Goal: Information Seeking & Learning: Learn about a topic

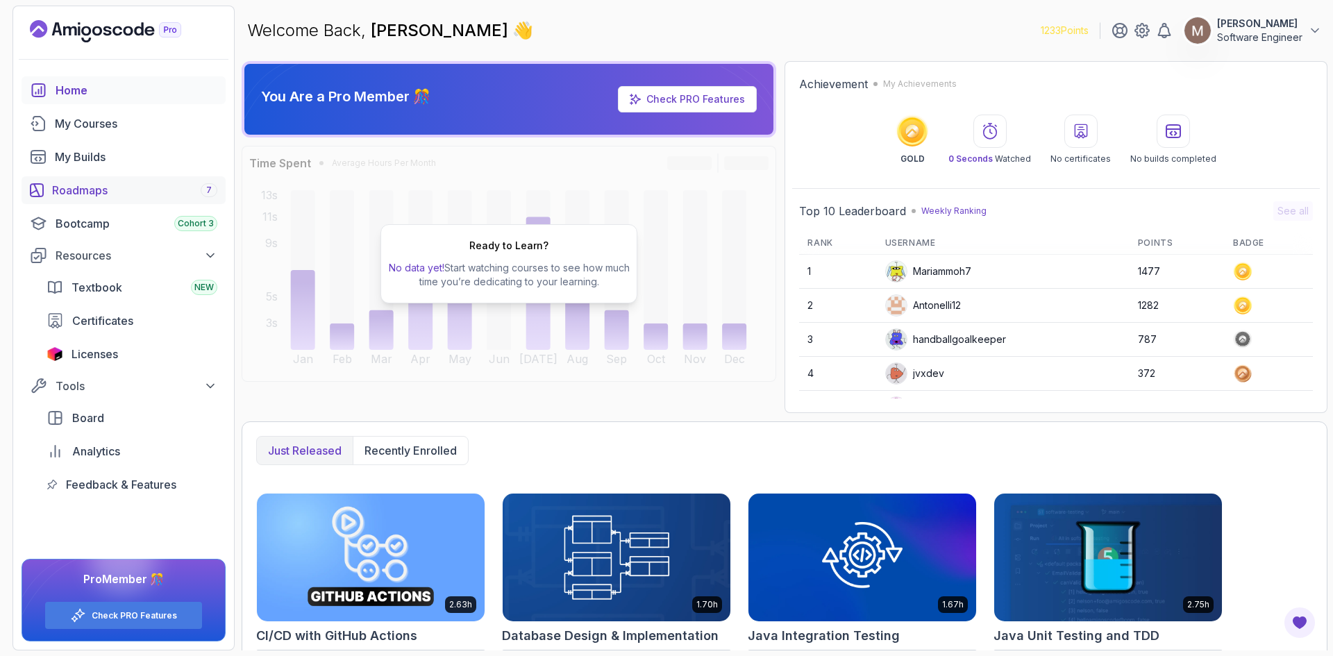
click at [95, 182] on div "Roadmaps 7" at bounding box center [134, 190] width 165 height 17
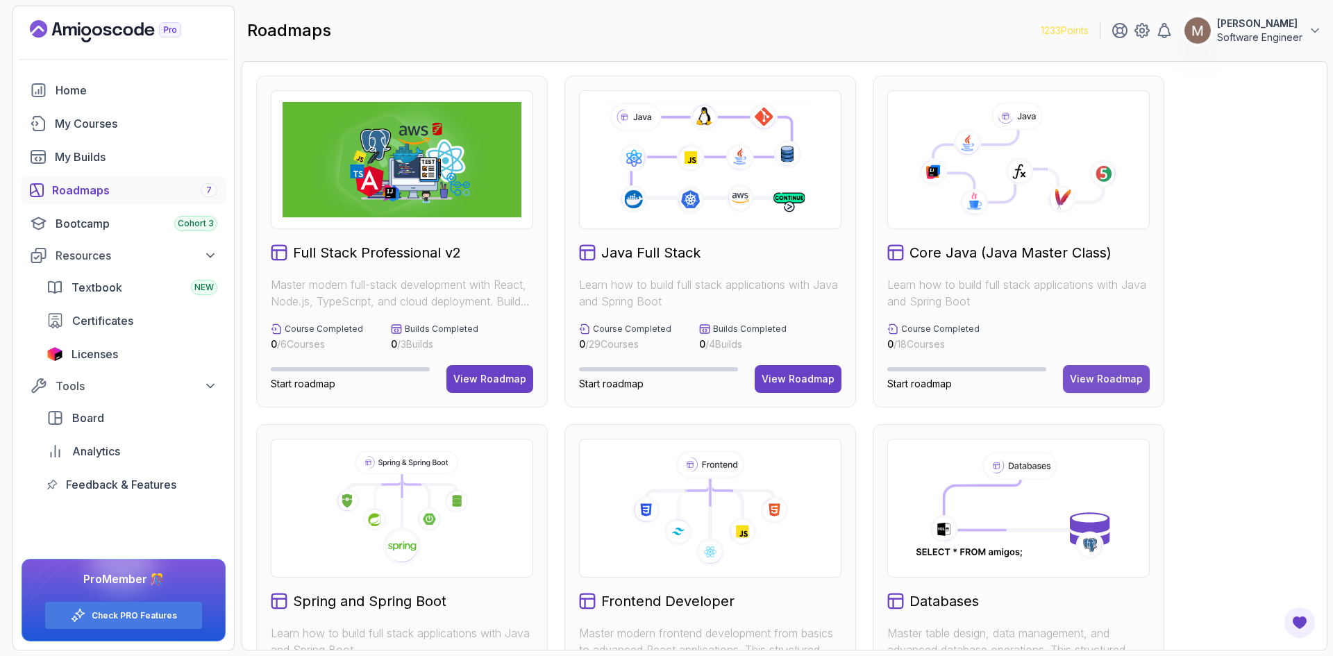
click at [1115, 382] on div "View Roadmap" at bounding box center [1106, 379] width 73 height 14
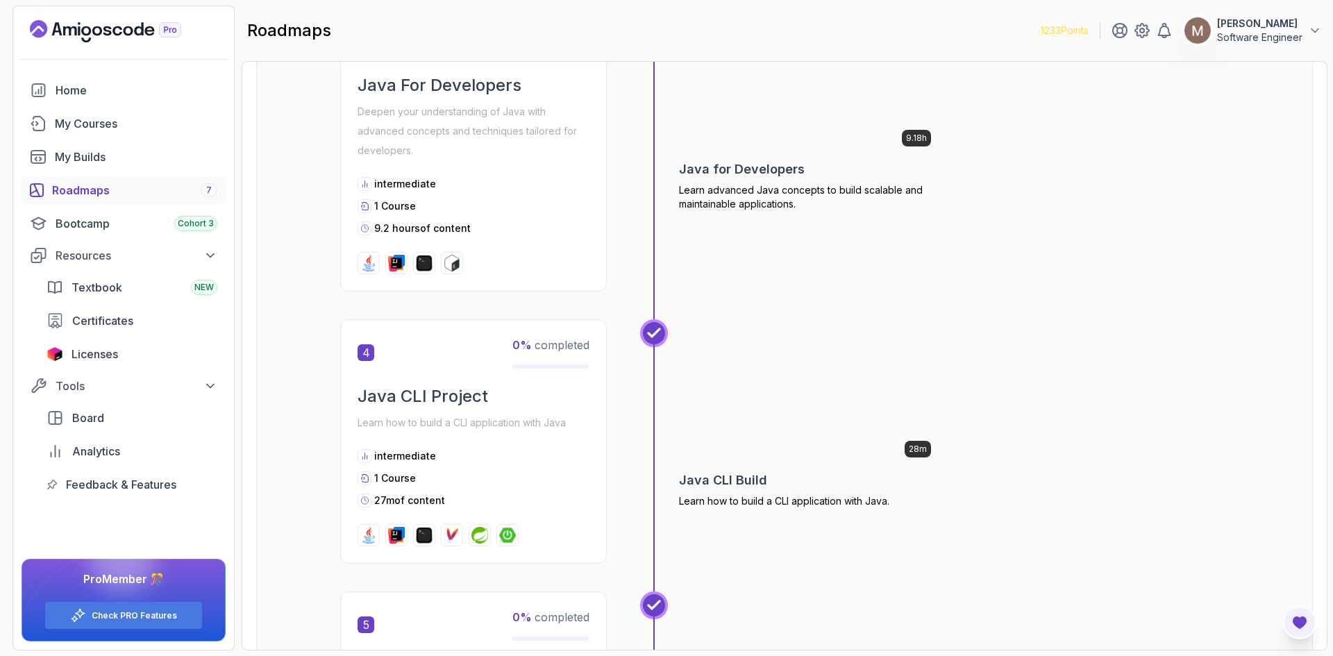
scroll to position [972, 0]
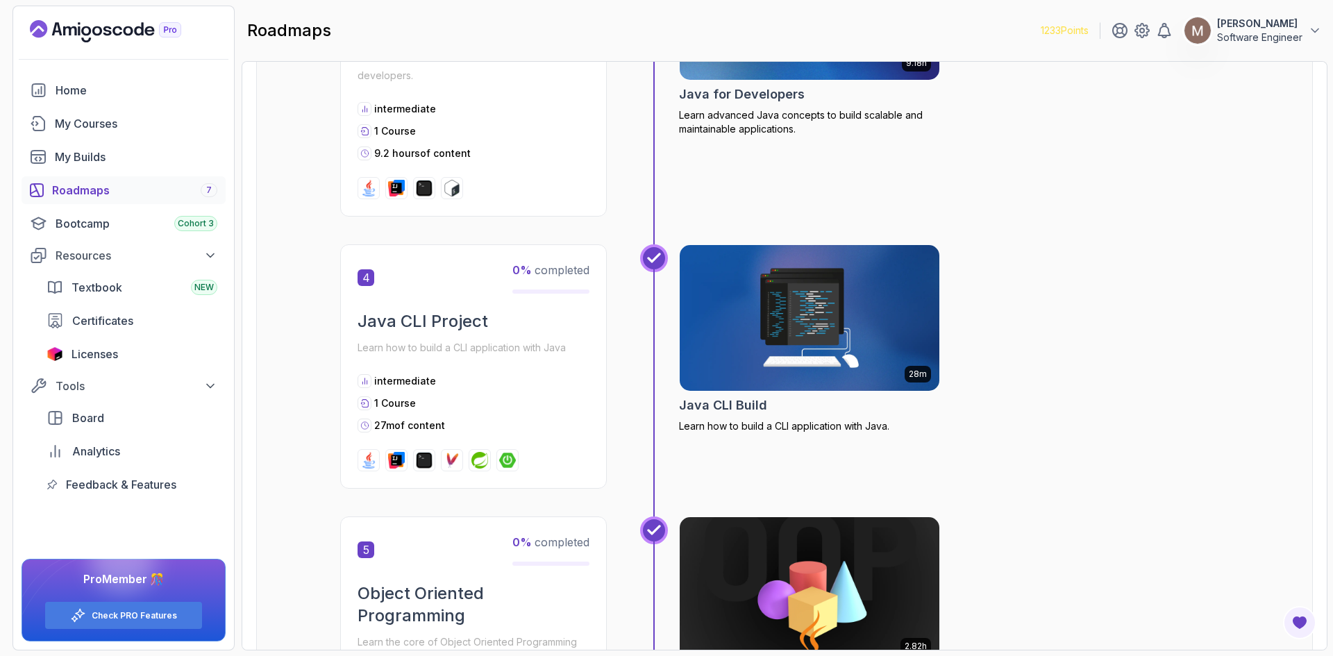
click at [1322, 644] on div "Roadmaps Core Java (Java Master Class) Explore the Full Roadmap Guide Getting S…" at bounding box center [785, 356] width 1086 height 590
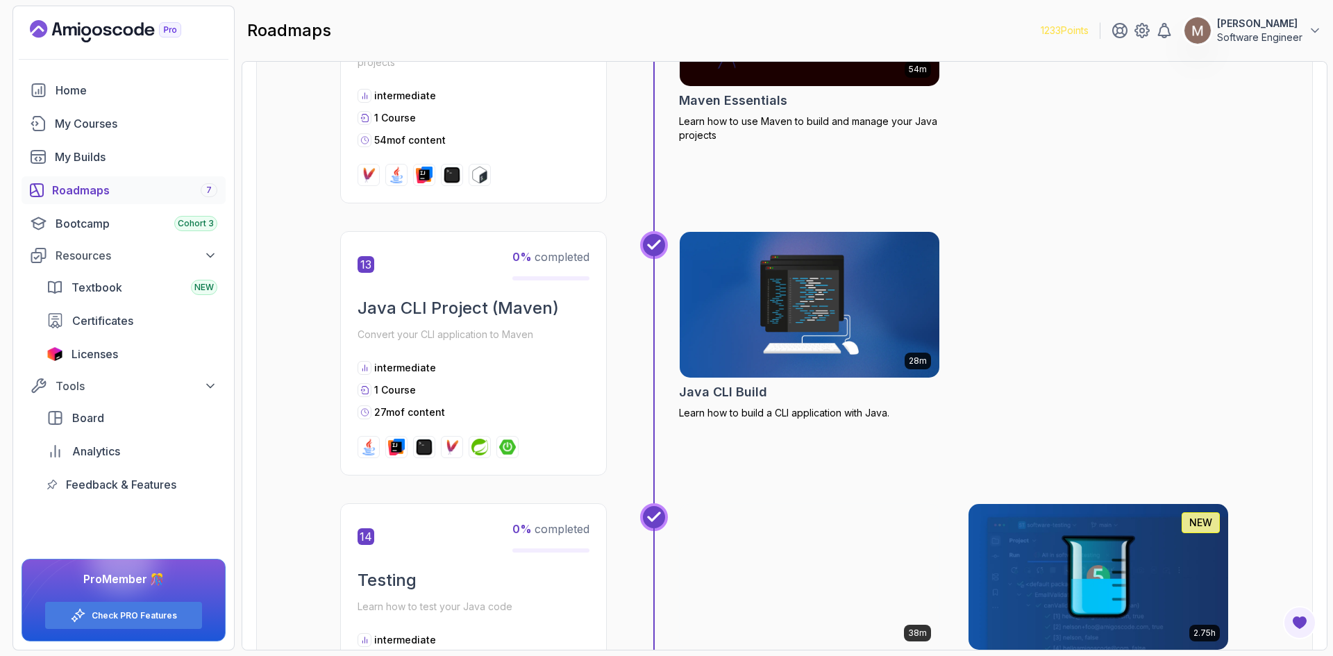
scroll to position [3696, 0]
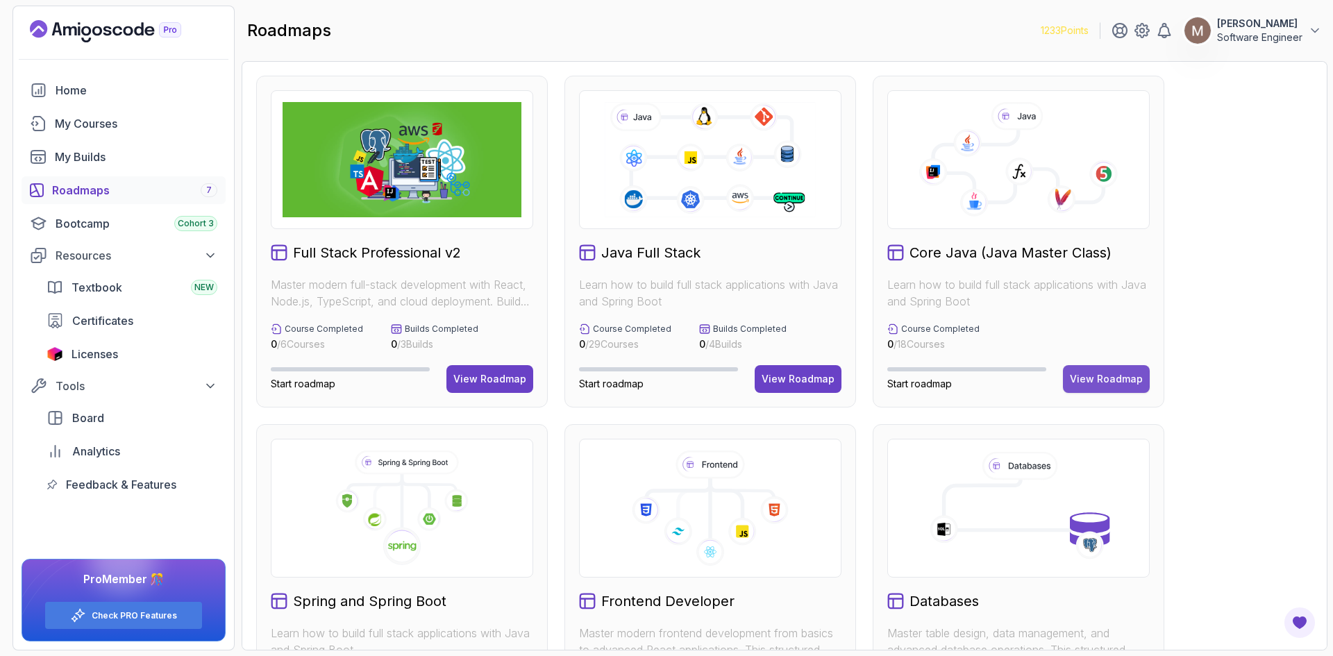
drag, startPoint x: 35, startPoint y: 3, endPoint x: 1088, endPoint y: 374, distance: 1116.9
click at [1088, 374] on div "View Roadmap" at bounding box center [1106, 379] width 73 height 14
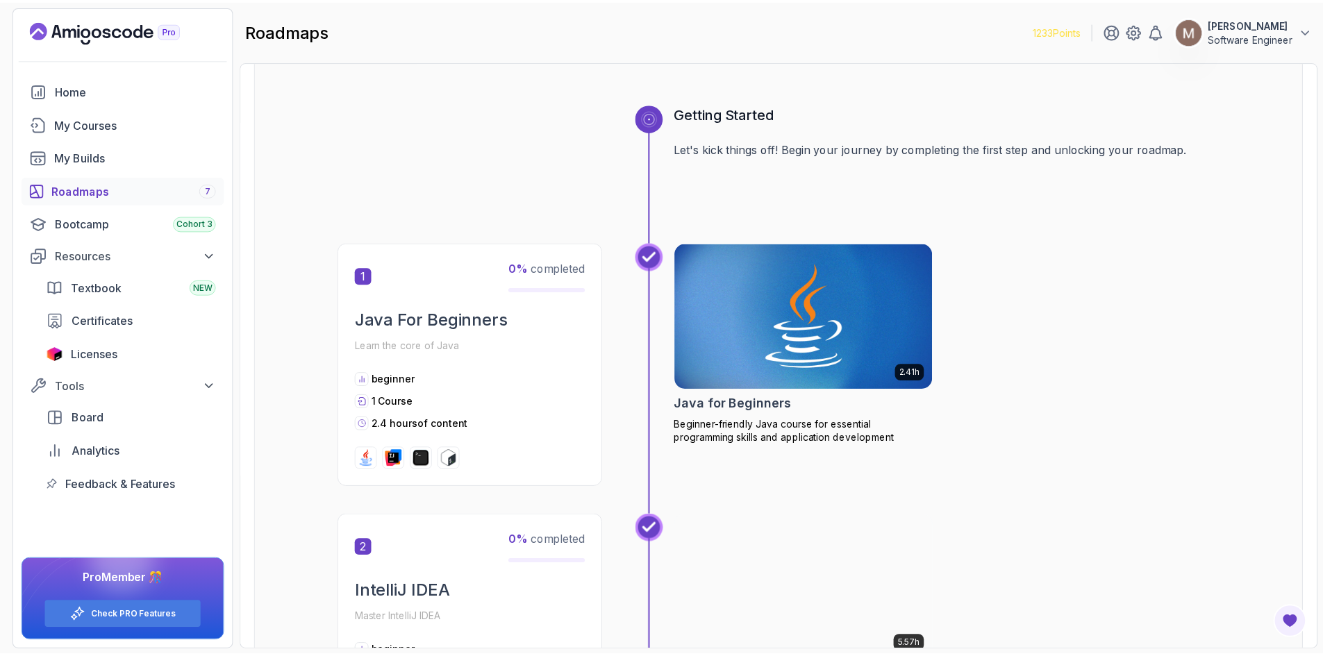
scroll to position [69, 0]
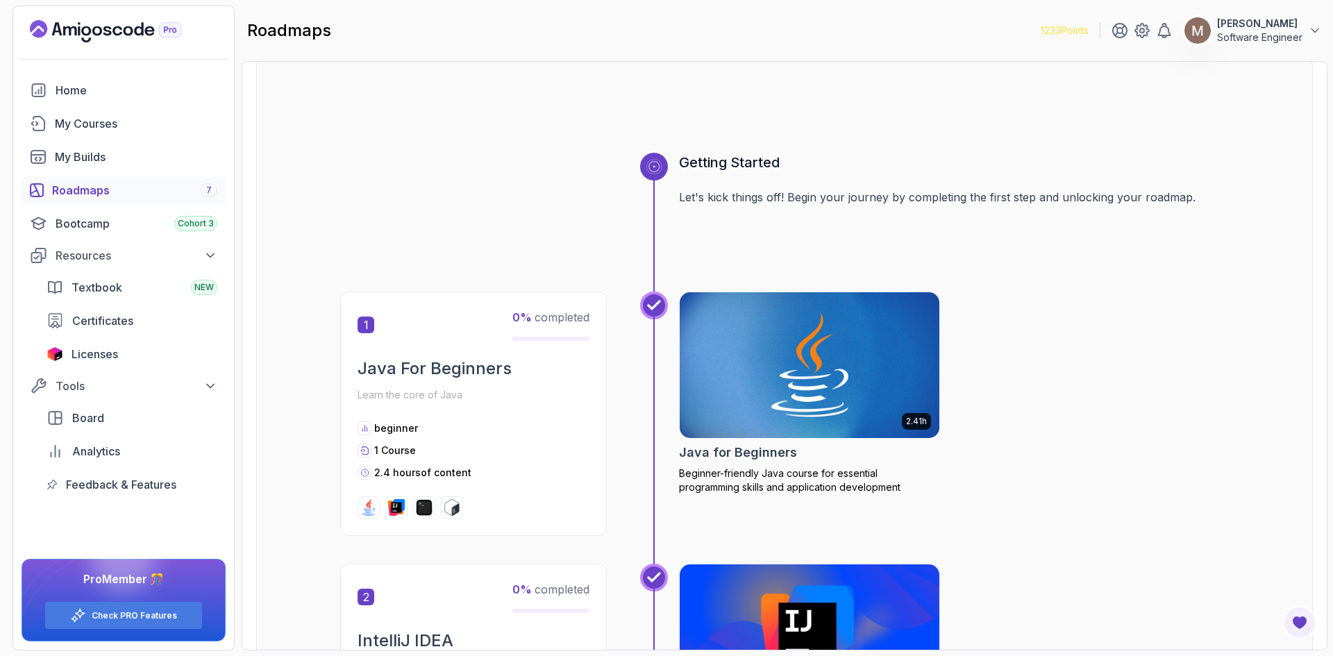
click at [789, 594] on img at bounding box center [810, 637] width 273 height 153
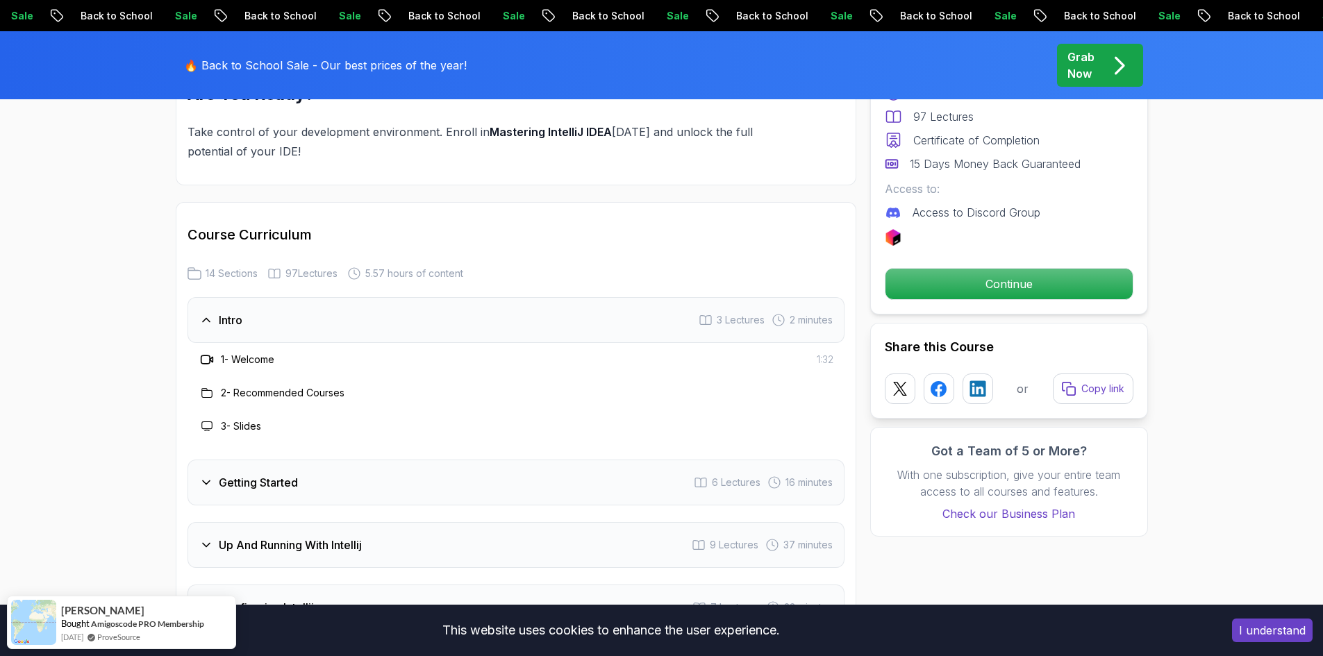
scroll to position [1894, 0]
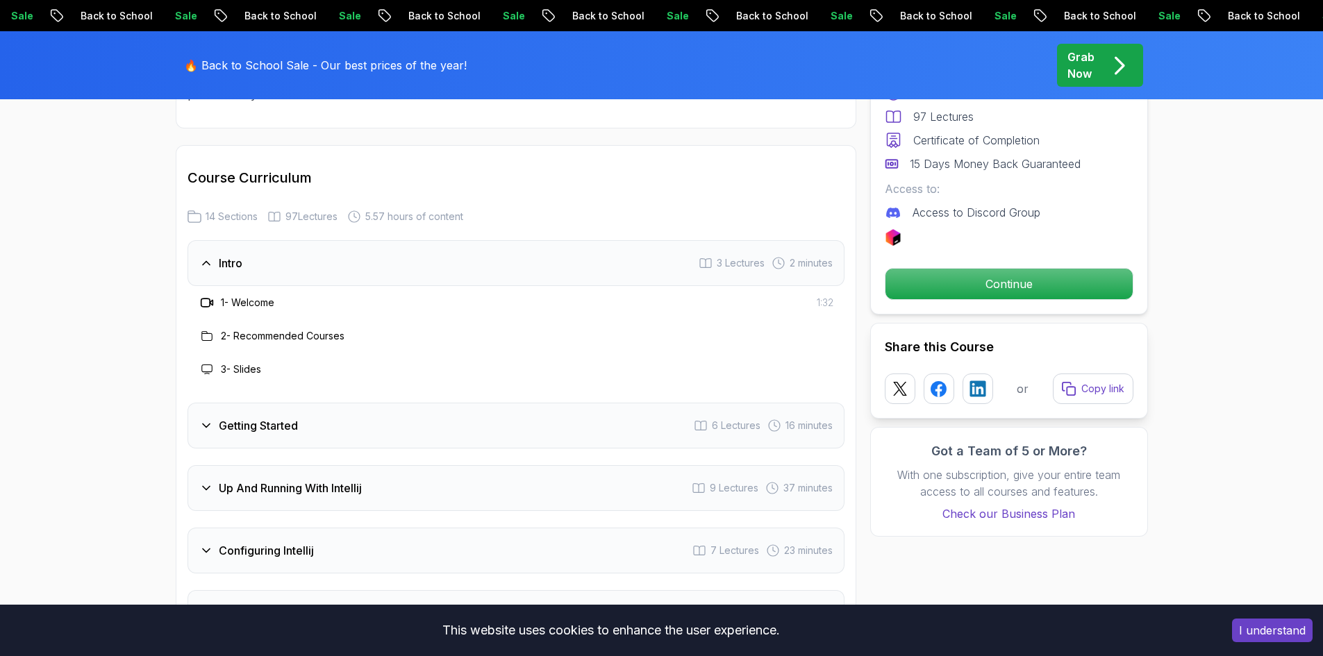
click at [206, 419] on icon at bounding box center [206, 426] width 14 height 14
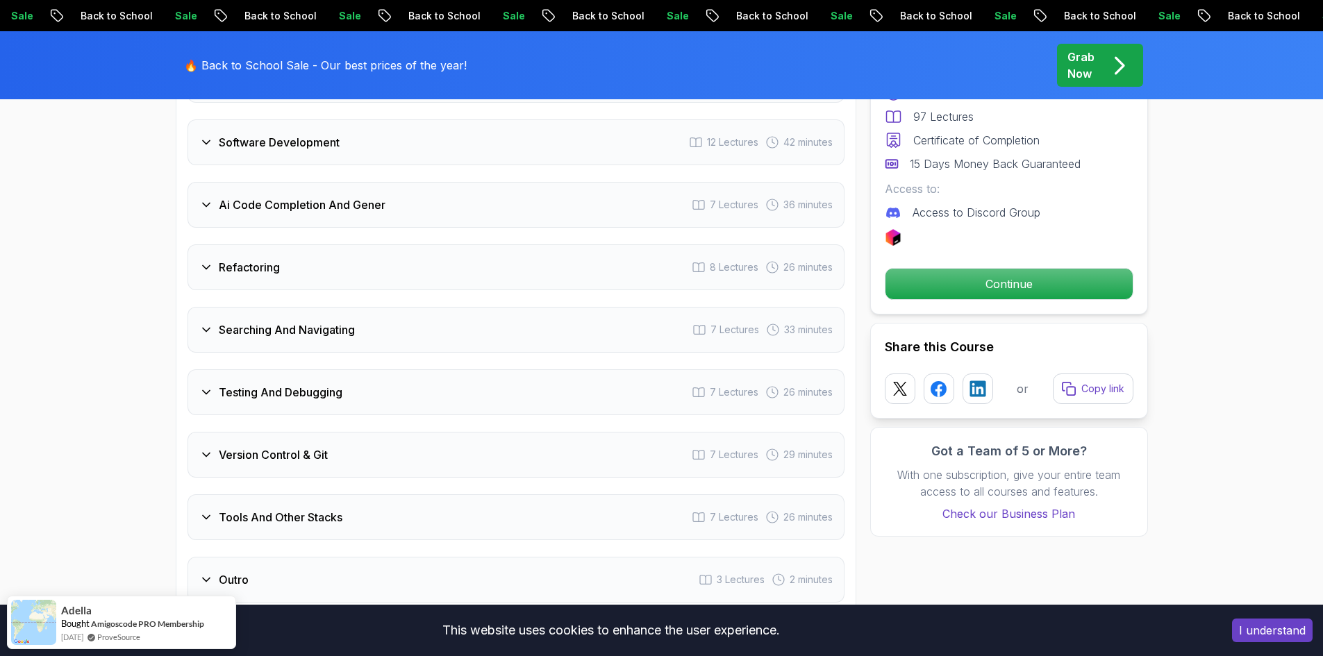
scroll to position [2642, 0]
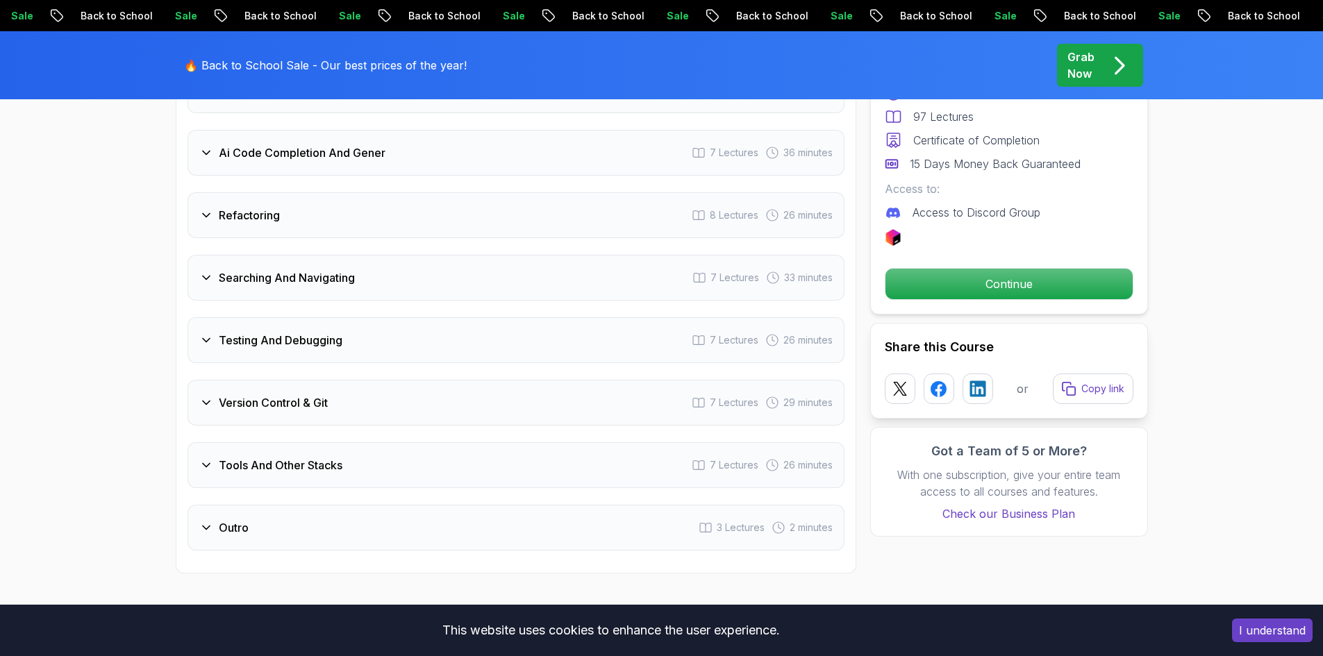
click at [197, 192] on div "Refactoring 8 Lectures 26 minutes" at bounding box center [516, 215] width 657 height 46
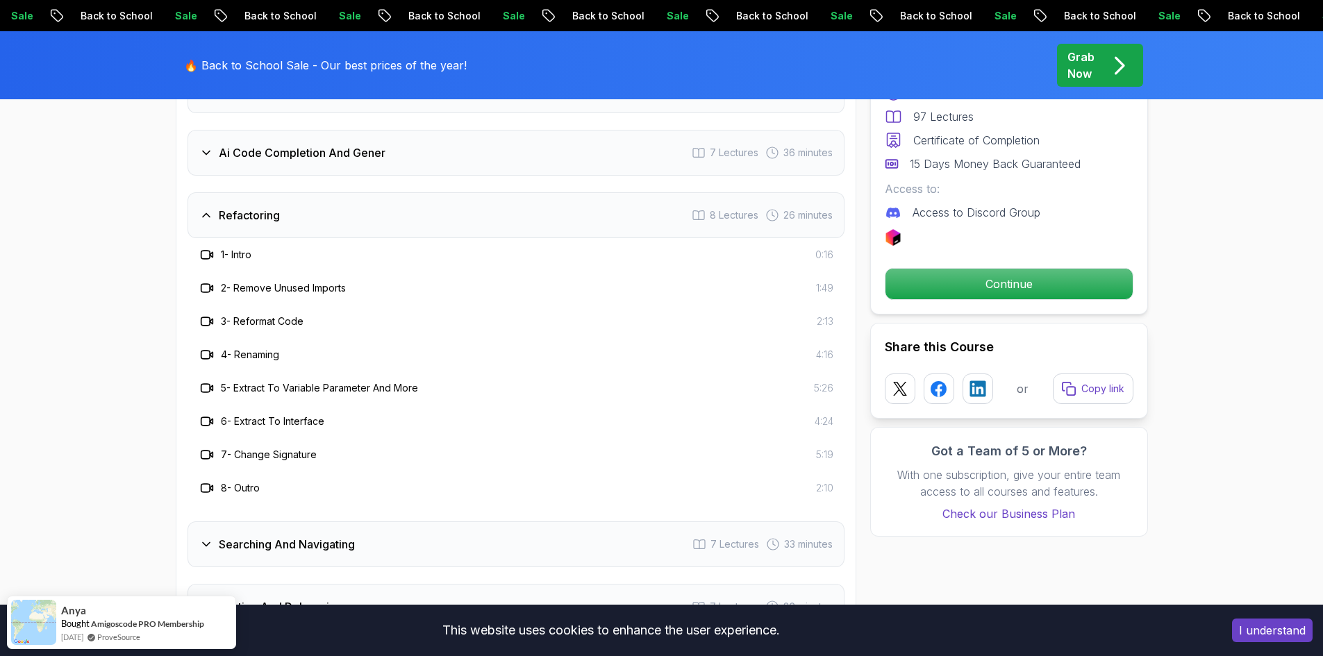
click at [197, 192] on div "Refactoring 8 Lectures 26 minutes" at bounding box center [516, 215] width 657 height 46
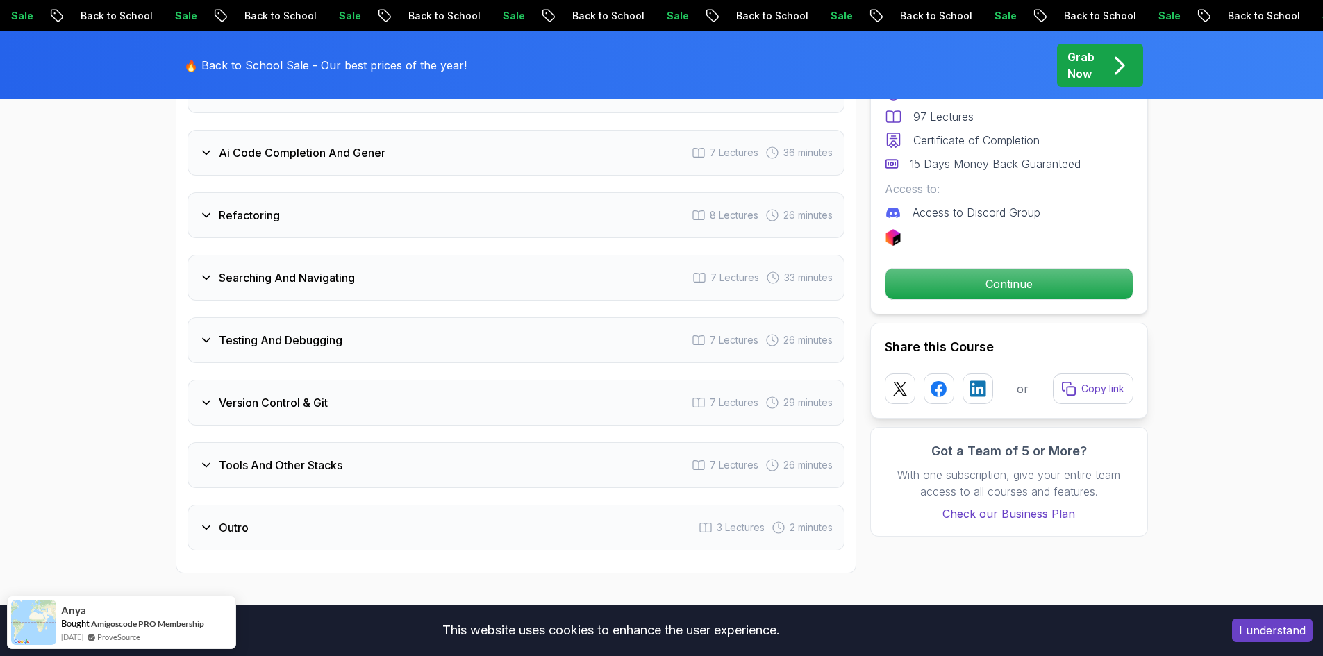
click at [207, 271] on icon at bounding box center [206, 278] width 14 height 14
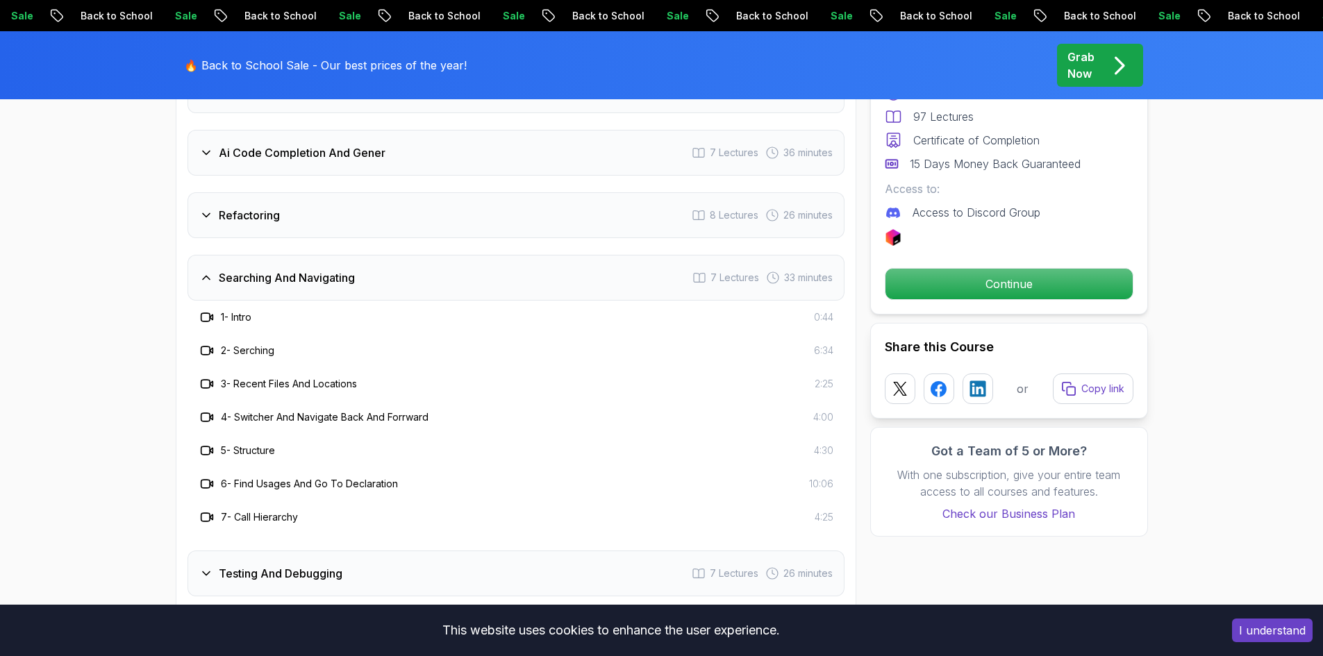
click at [207, 271] on icon at bounding box center [206, 278] width 14 height 14
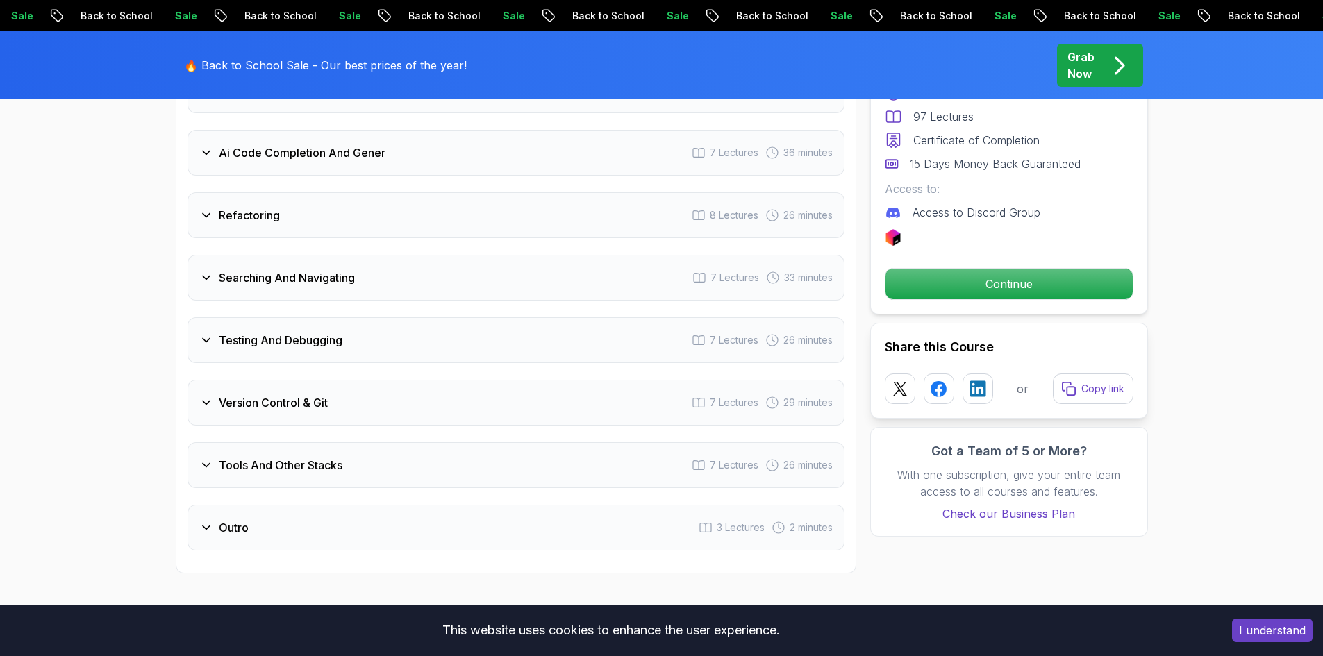
click at [206, 333] on icon at bounding box center [206, 340] width 14 height 14
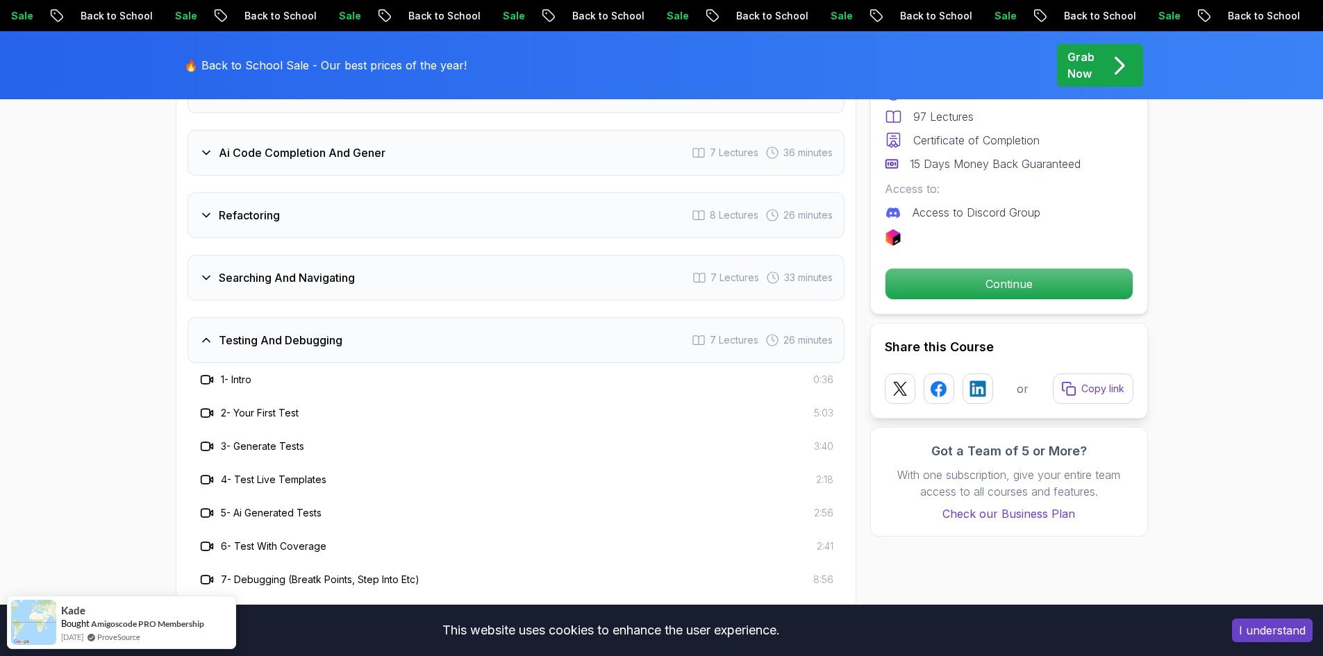
click at [206, 333] on icon at bounding box center [206, 340] width 14 height 14
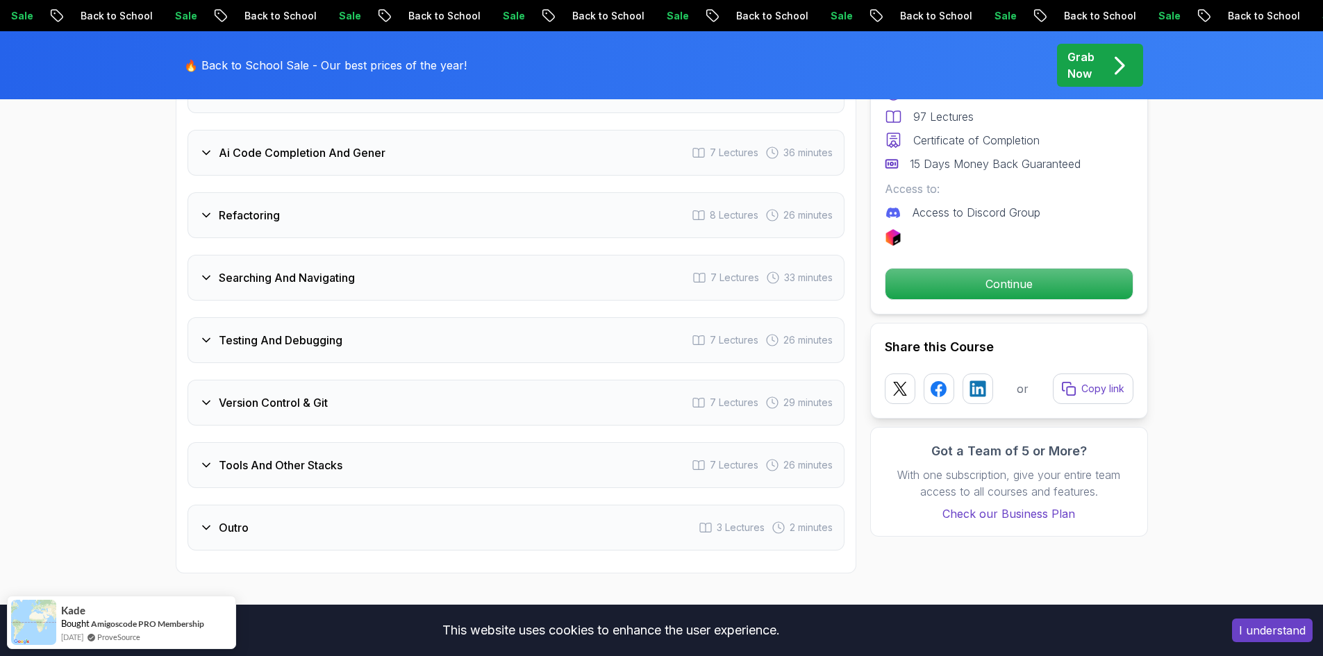
click at [211, 396] on icon at bounding box center [206, 403] width 14 height 14
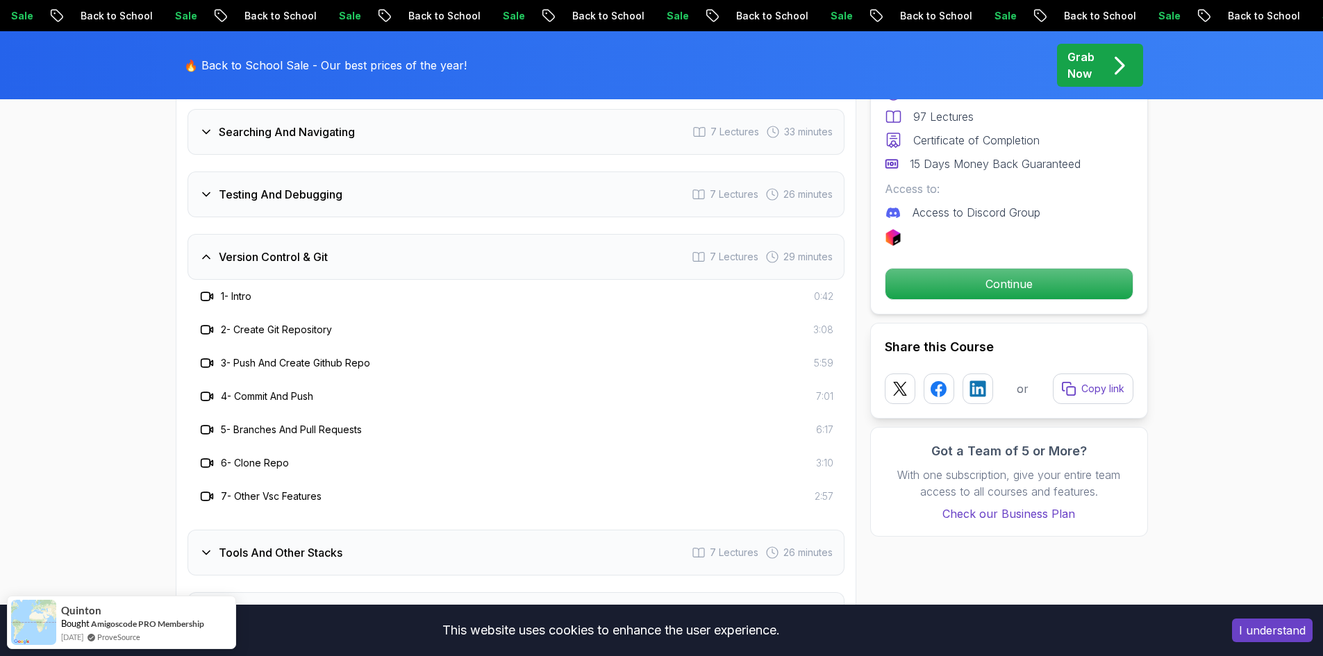
scroll to position [2535, 0]
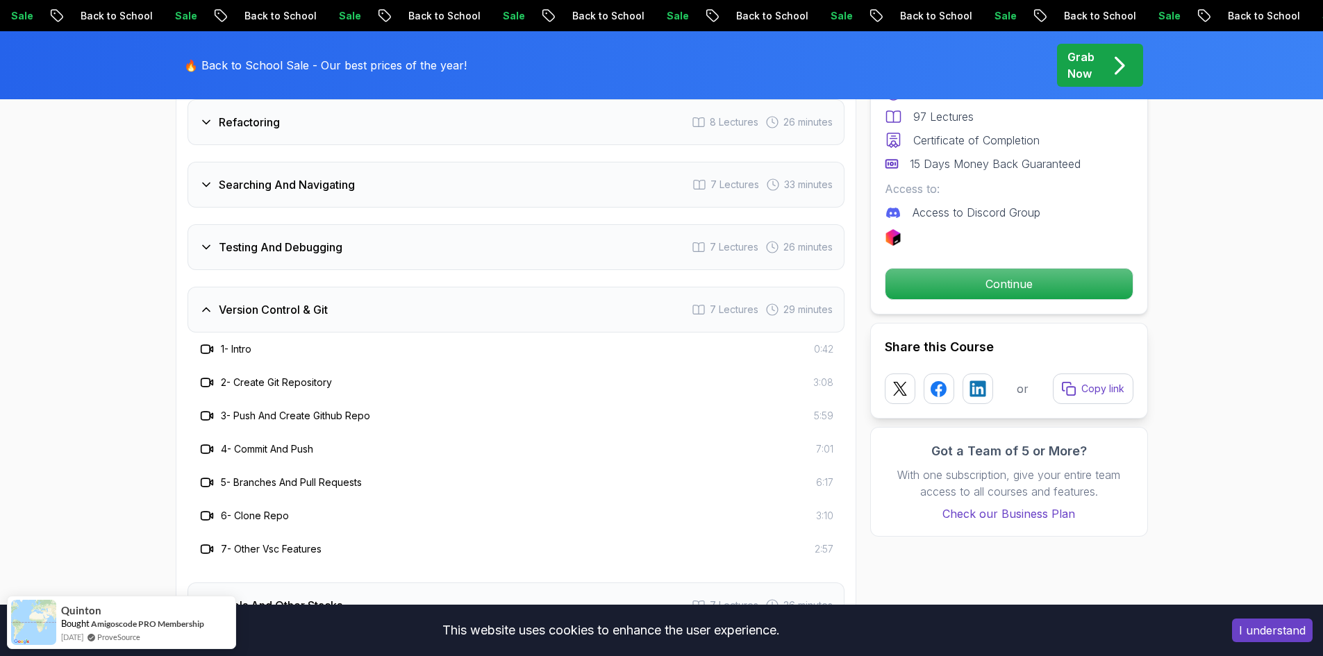
click at [201, 240] on icon at bounding box center [206, 247] width 14 height 14
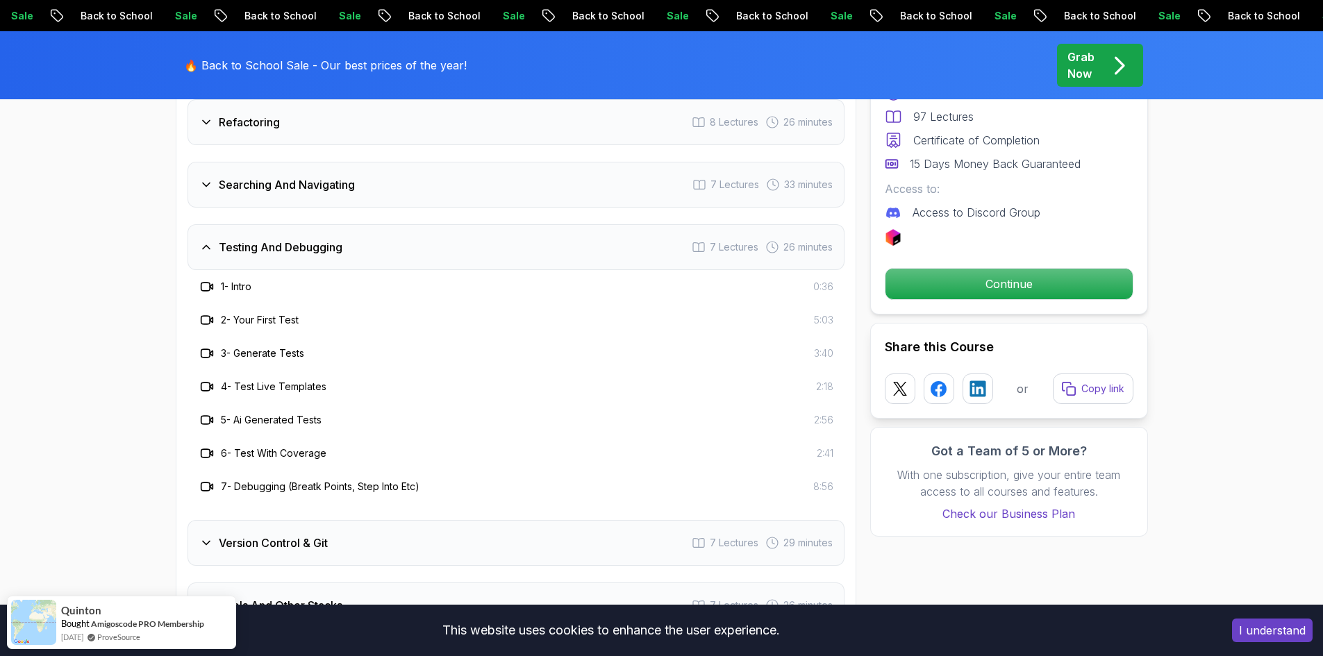
click at [201, 240] on icon at bounding box center [206, 247] width 14 height 14
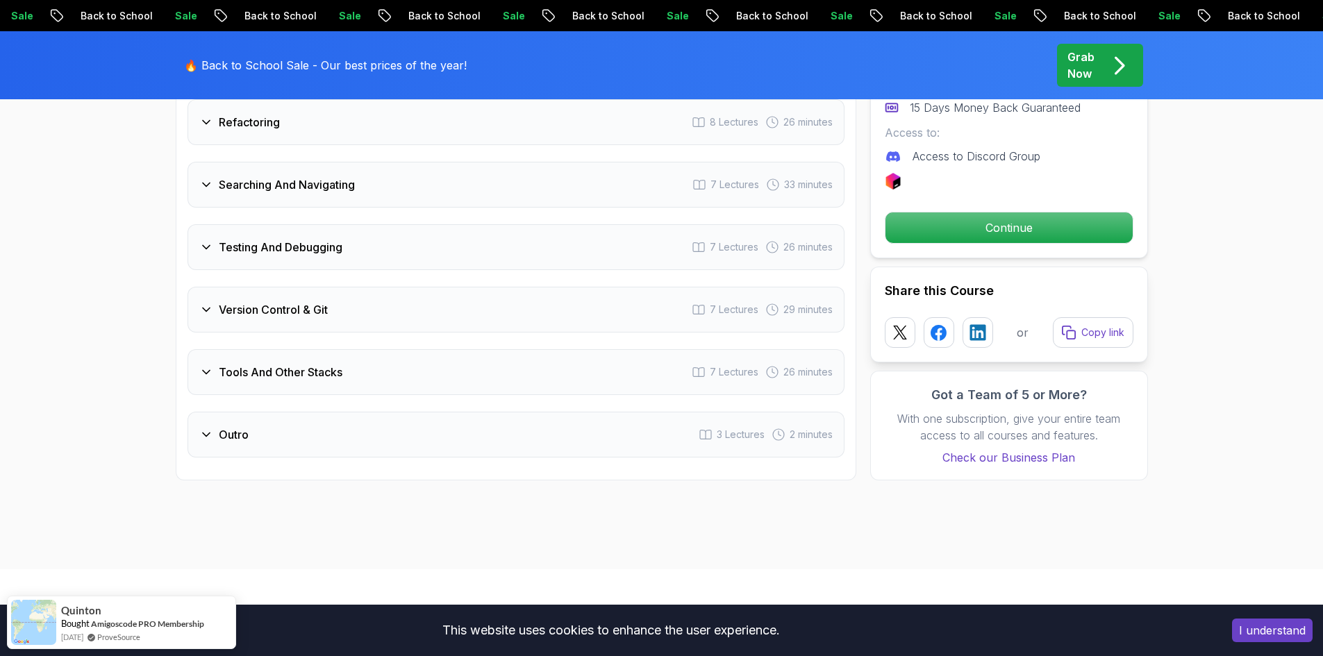
click at [201, 303] on icon at bounding box center [206, 310] width 14 height 14
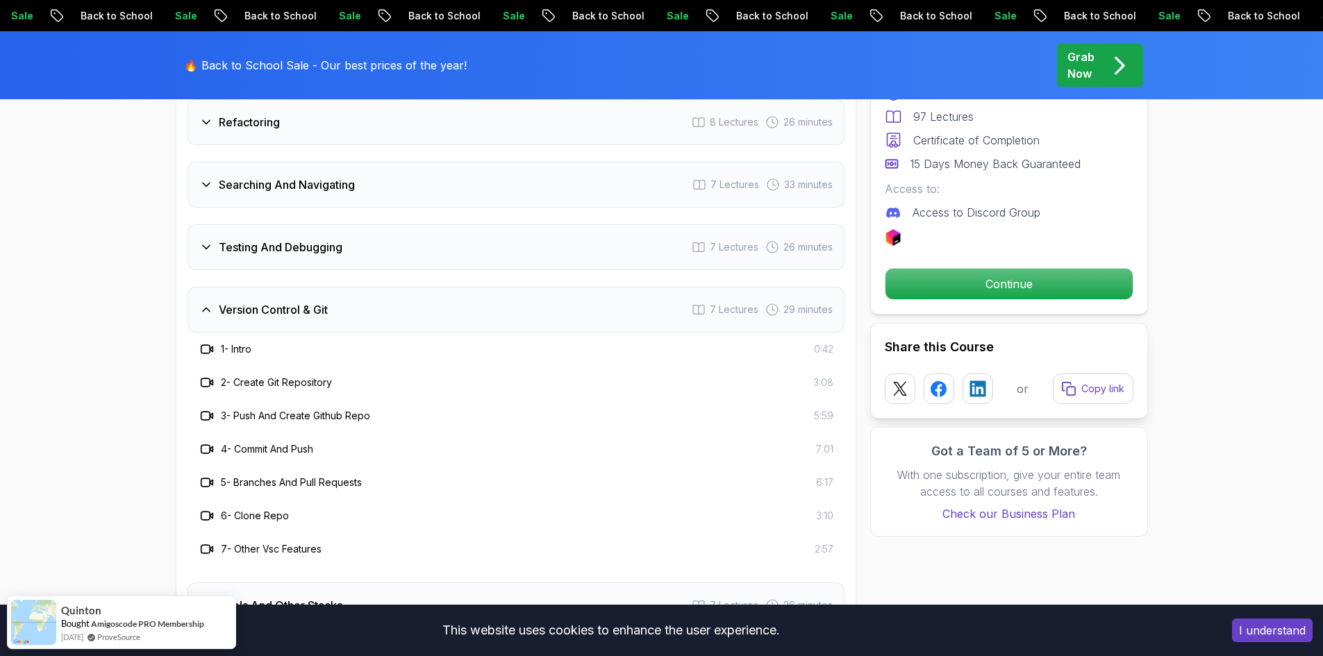
click at [201, 303] on icon at bounding box center [206, 310] width 14 height 14
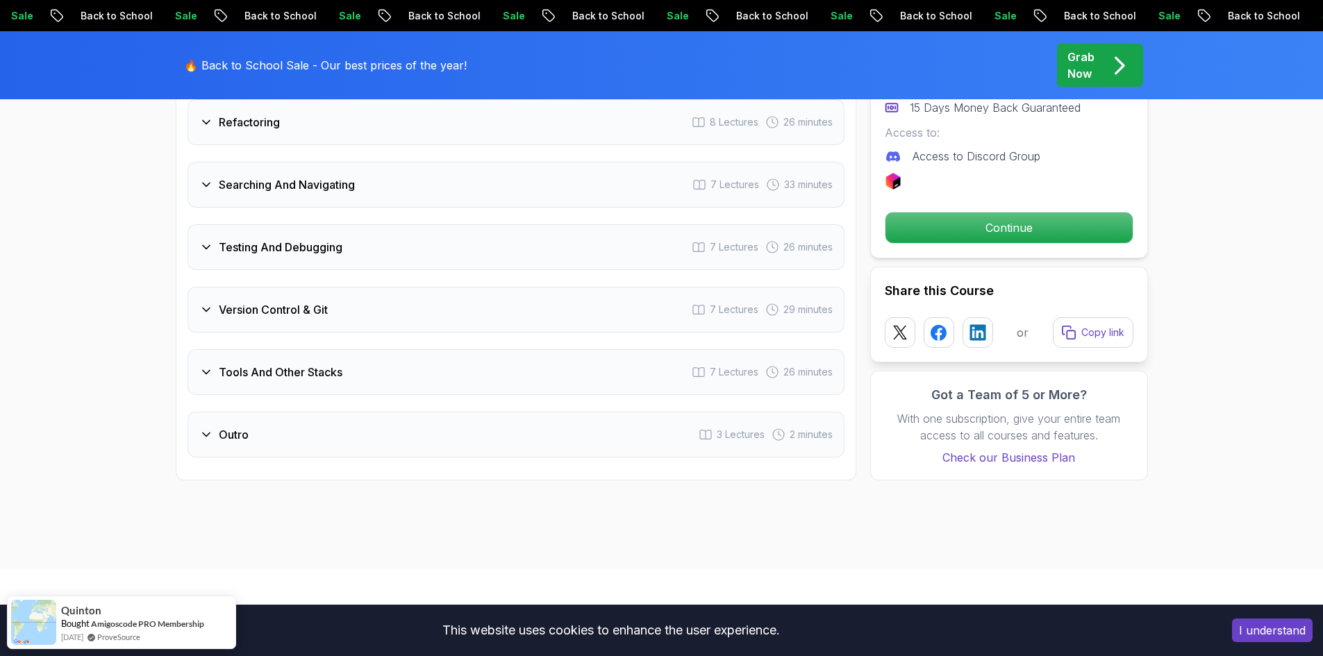
click at [202, 365] on icon at bounding box center [206, 372] width 14 height 14
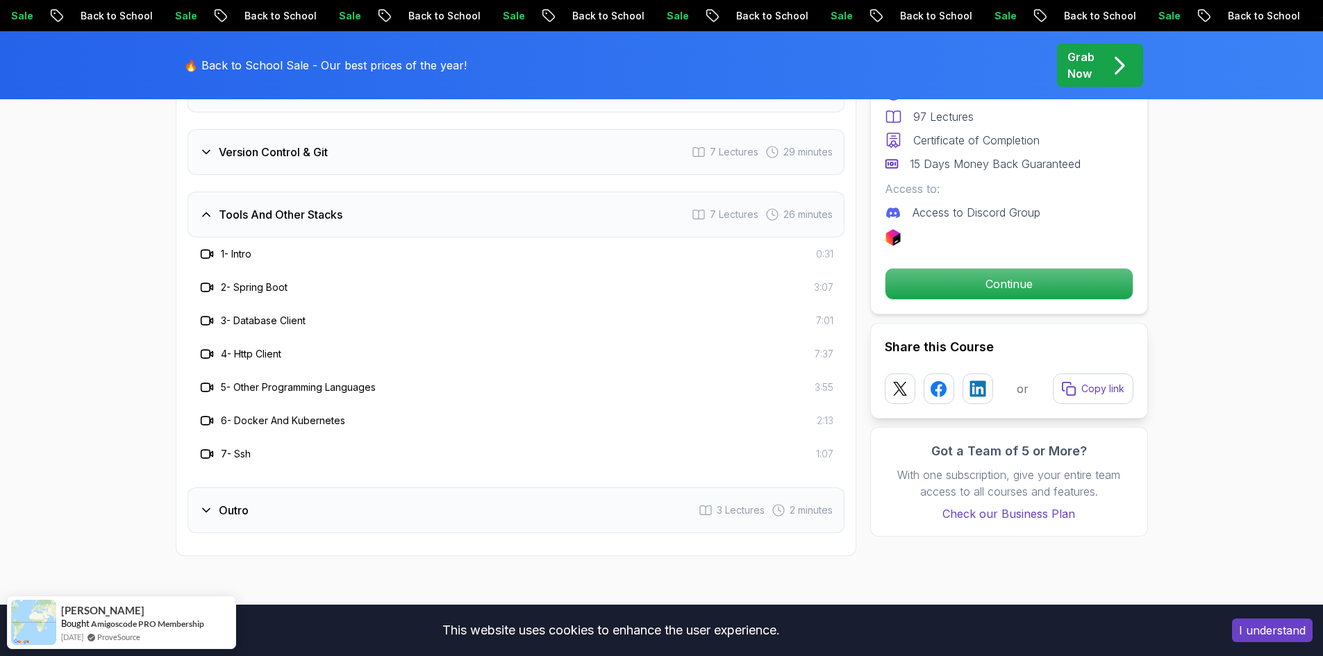
scroll to position [2728, 0]
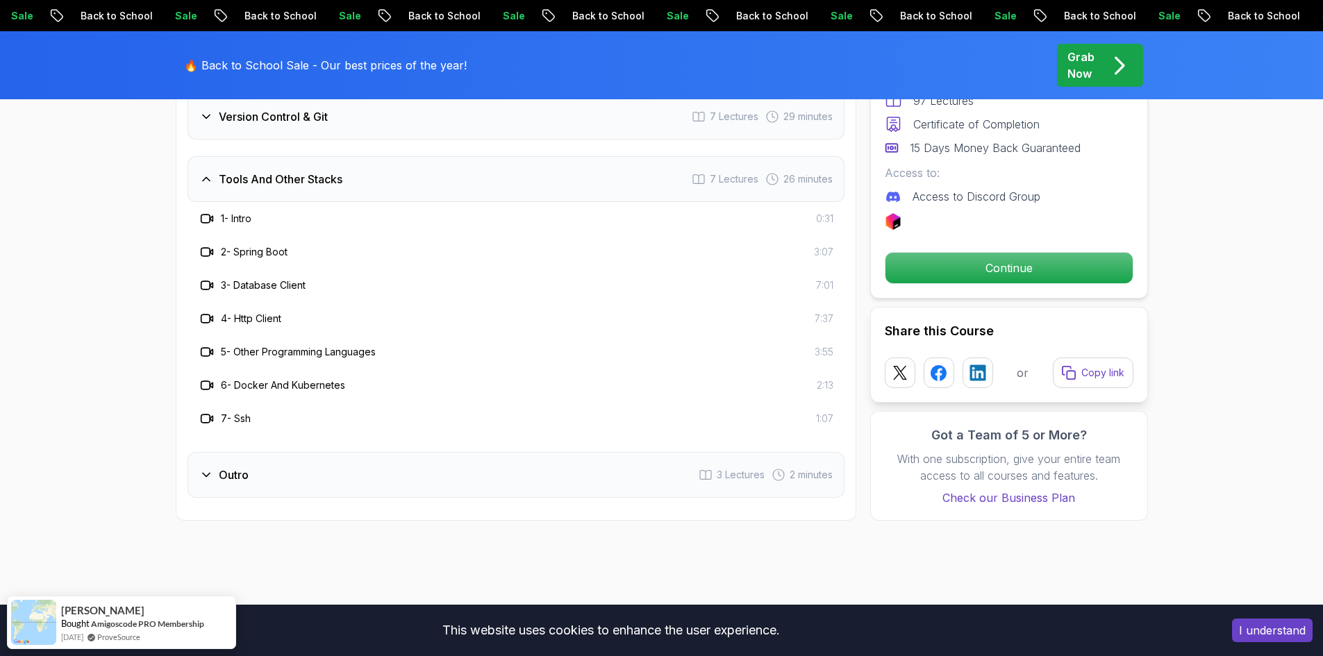
click at [201, 468] on icon at bounding box center [206, 475] width 14 height 14
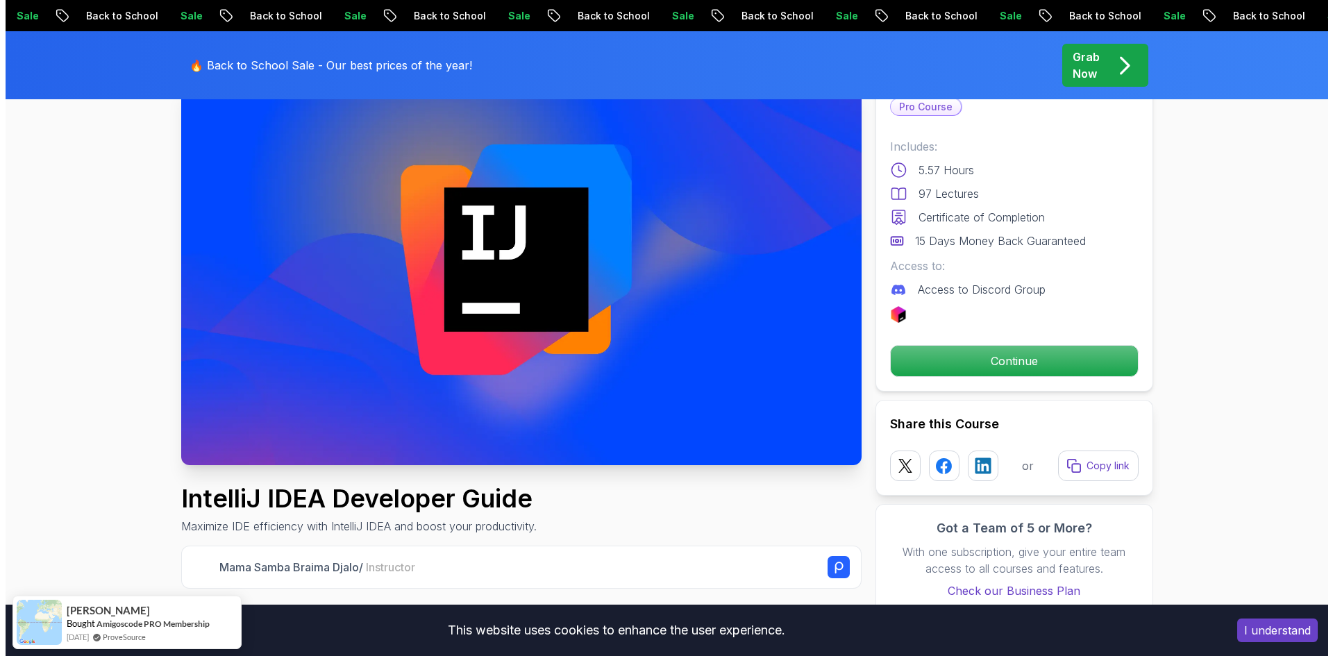
scroll to position [0, 0]
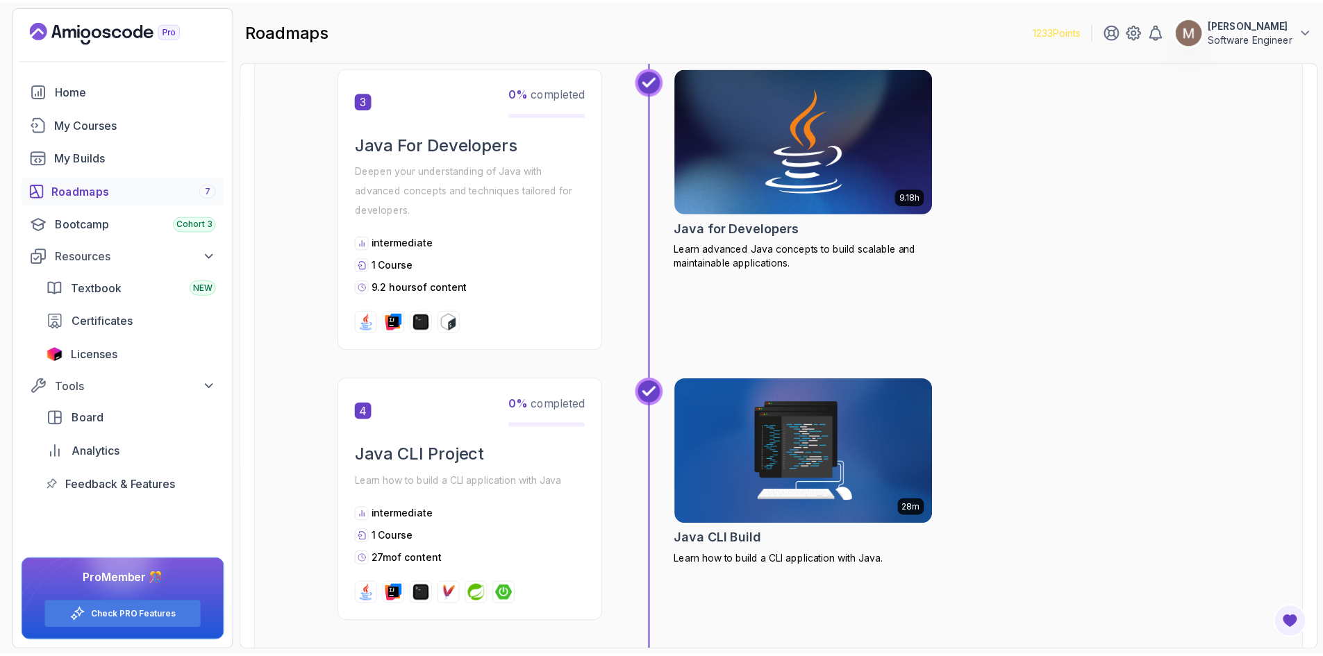
scroll to position [972, 0]
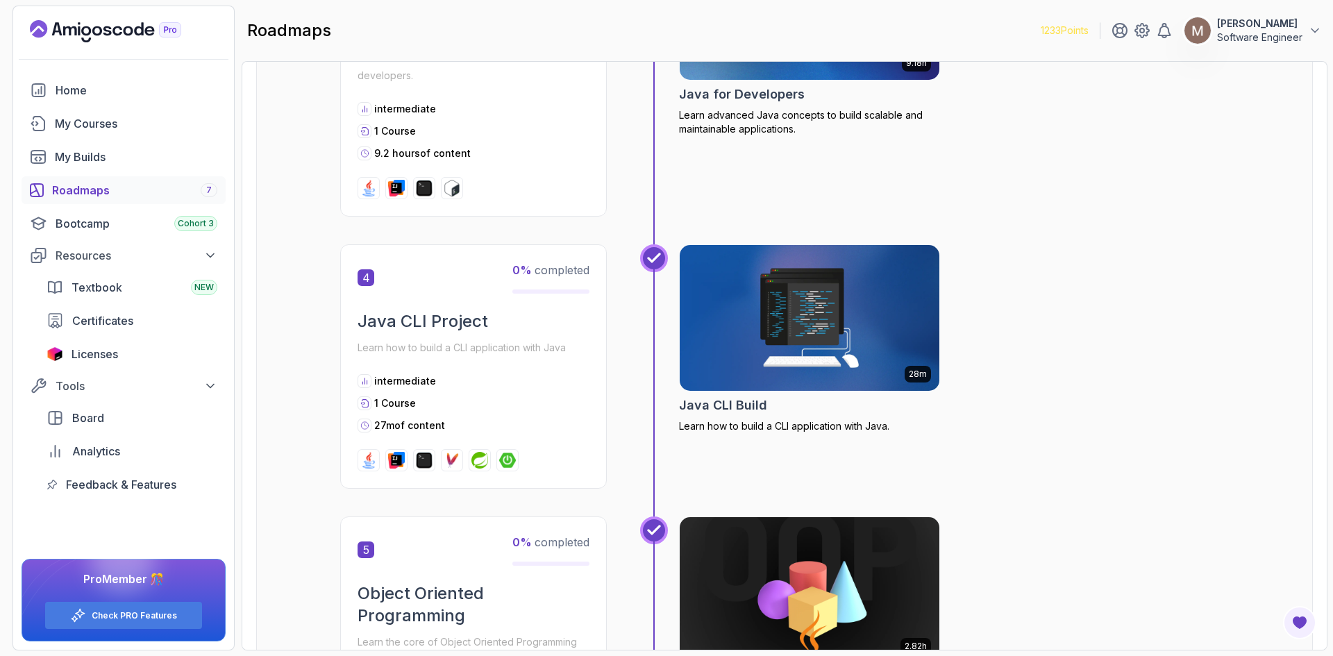
click at [745, 72] on img at bounding box center [810, 7] width 273 height 153
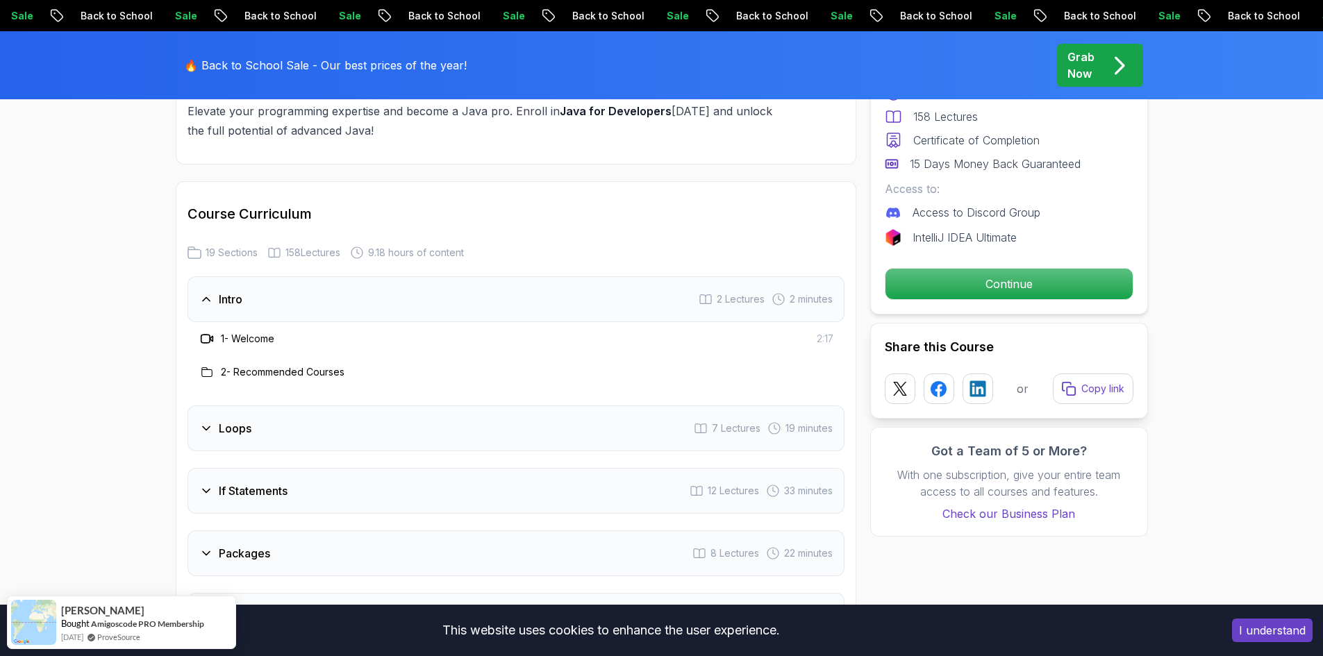
scroll to position [1876, 0]
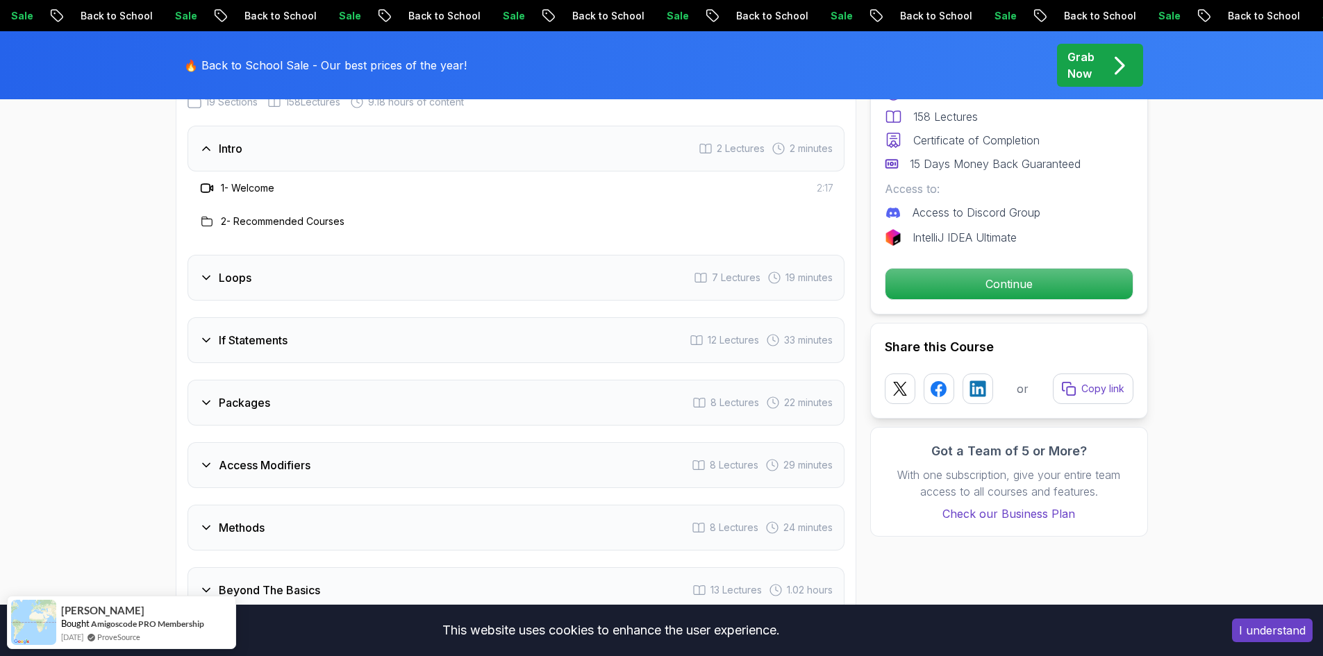
click at [206, 269] on div "Loops" at bounding box center [225, 277] width 52 height 17
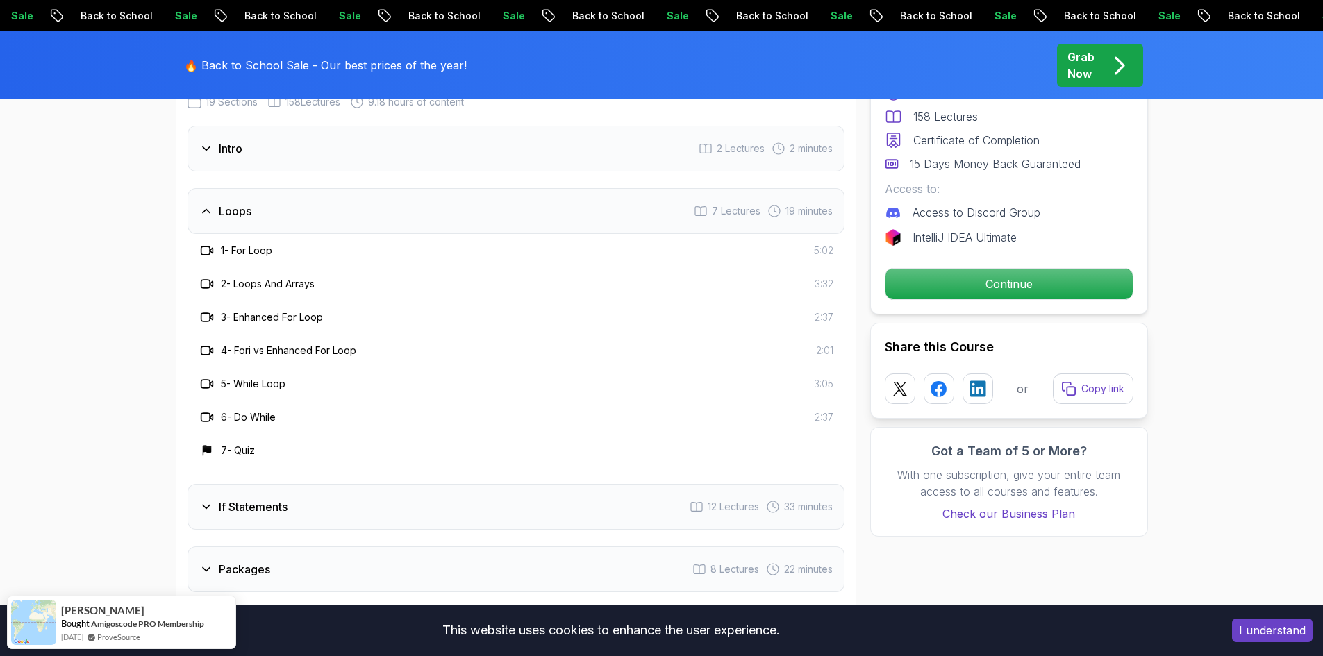
click at [203, 204] on icon at bounding box center [206, 211] width 14 height 14
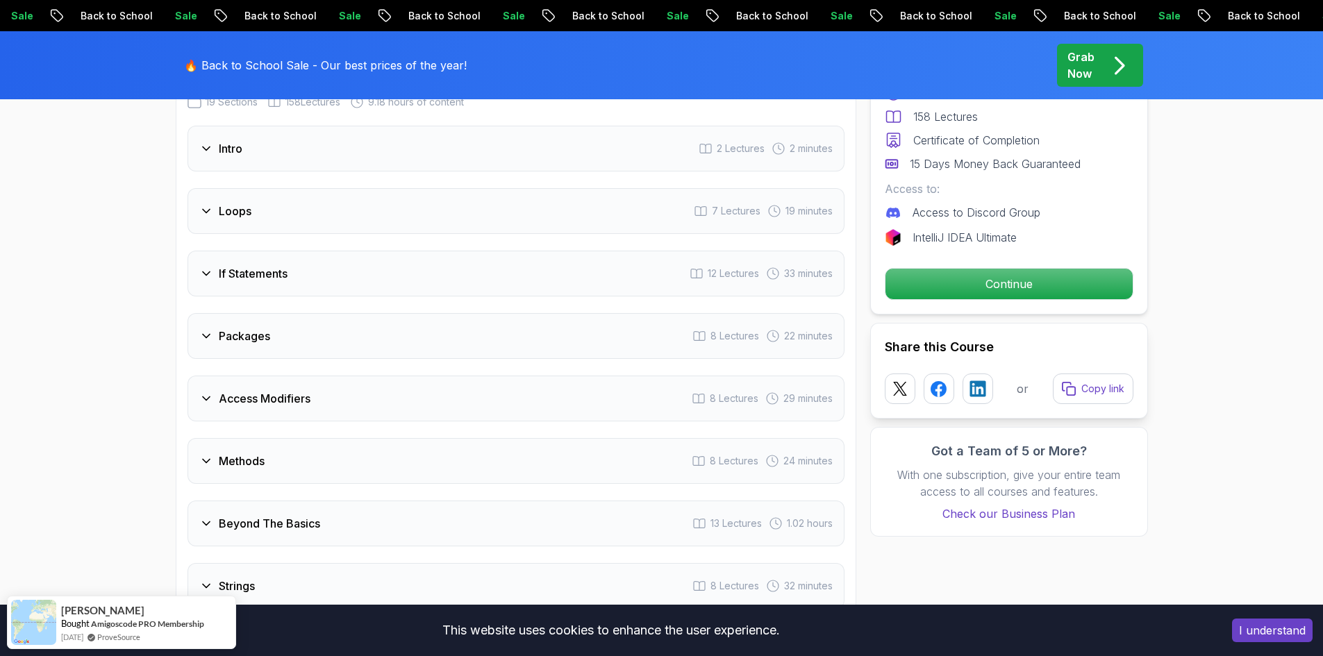
click at [211, 265] on div "If Statements" at bounding box center [243, 273] width 88 height 17
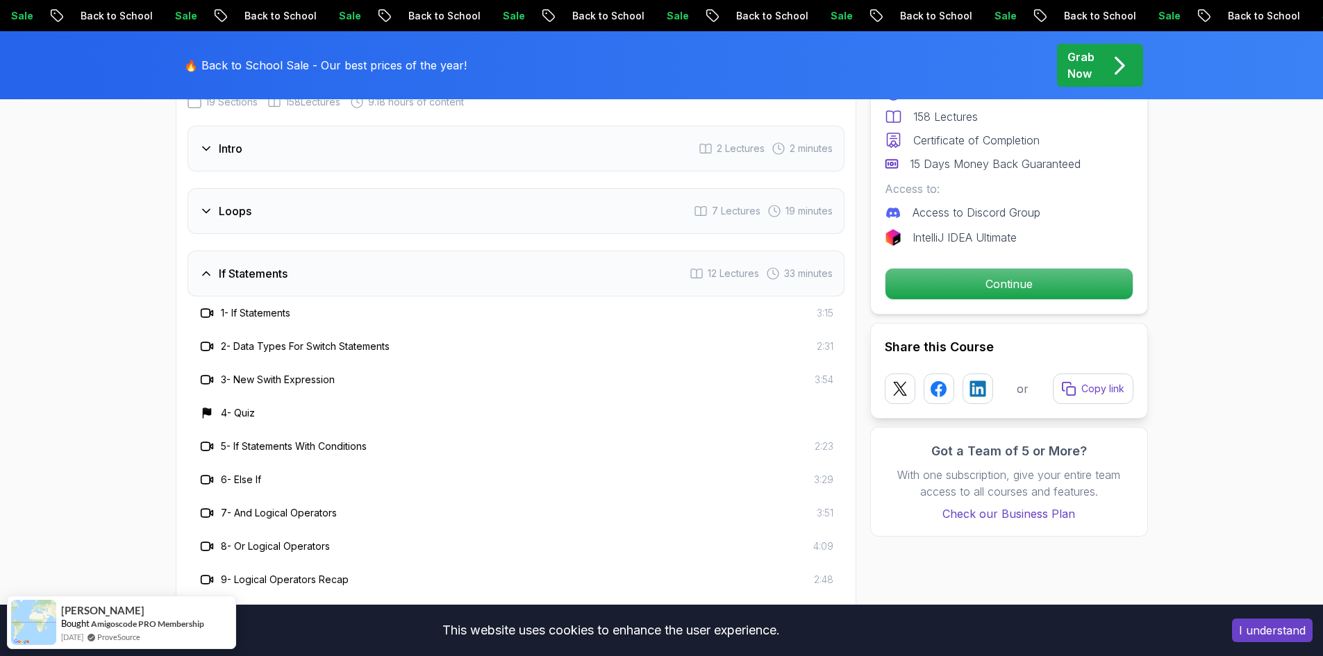
click at [207, 272] on icon at bounding box center [206, 273] width 7 height 3
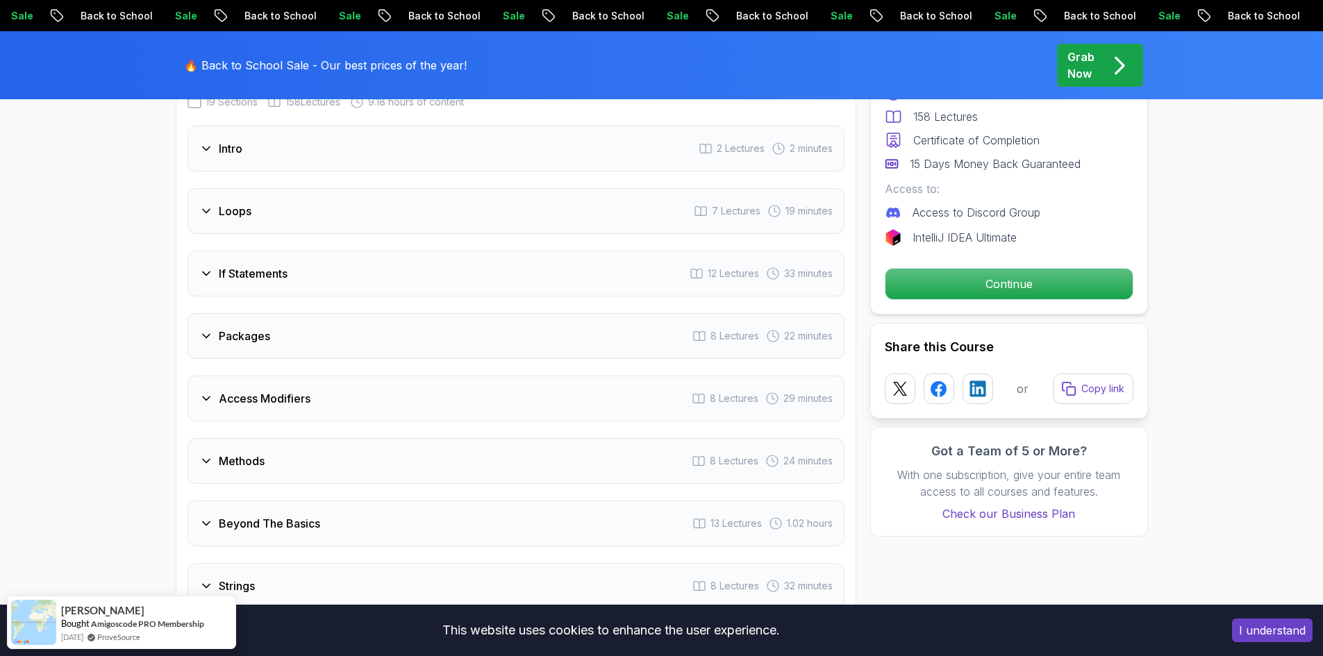
click at [210, 329] on icon at bounding box center [206, 336] width 14 height 14
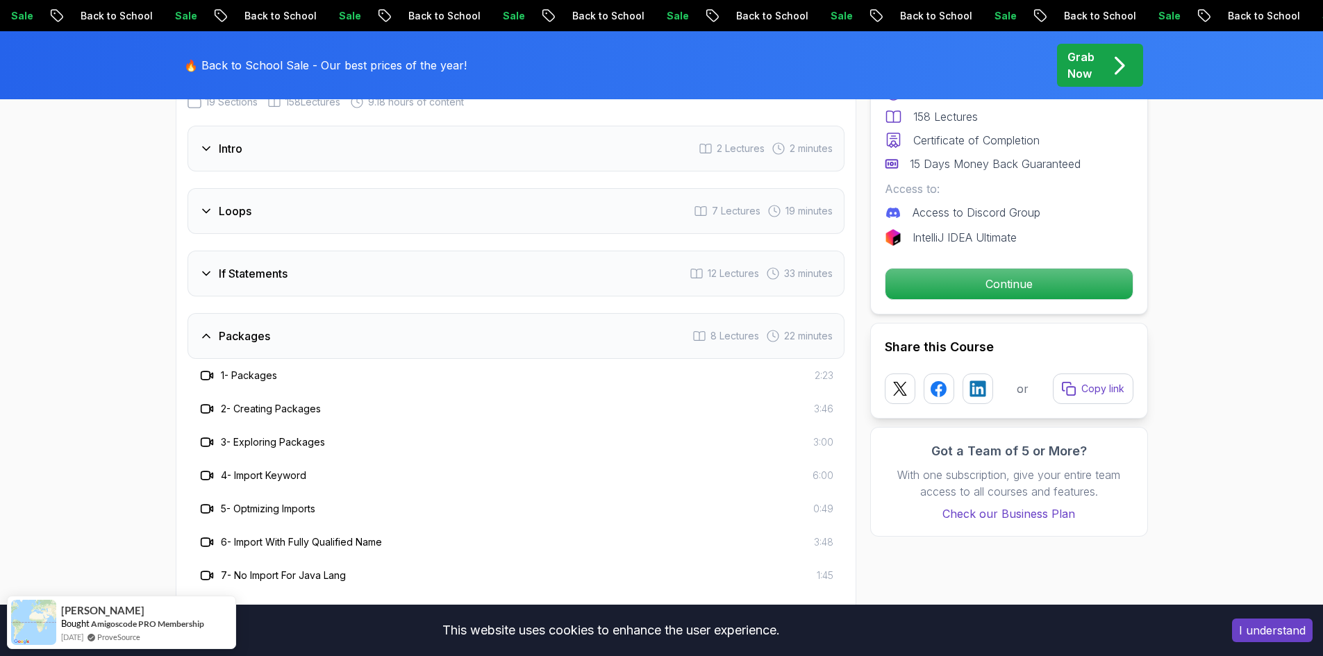
click at [210, 329] on icon at bounding box center [206, 336] width 14 height 14
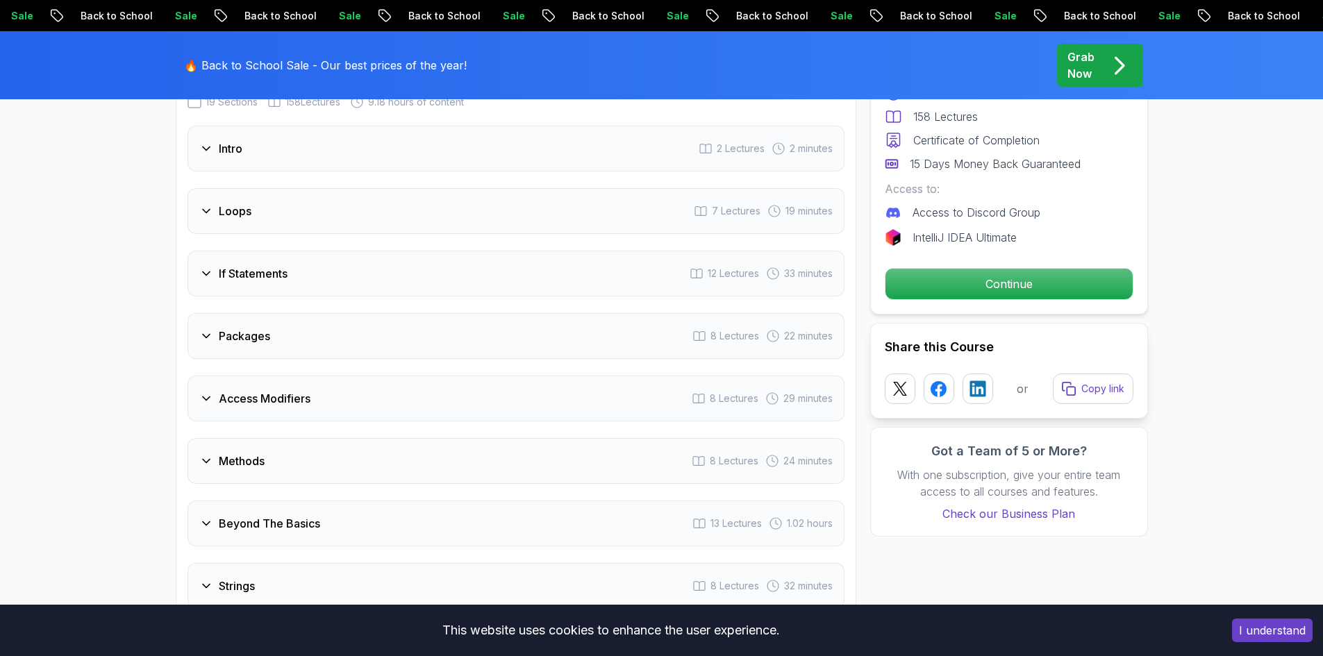
click at [205, 392] on icon at bounding box center [206, 399] width 14 height 14
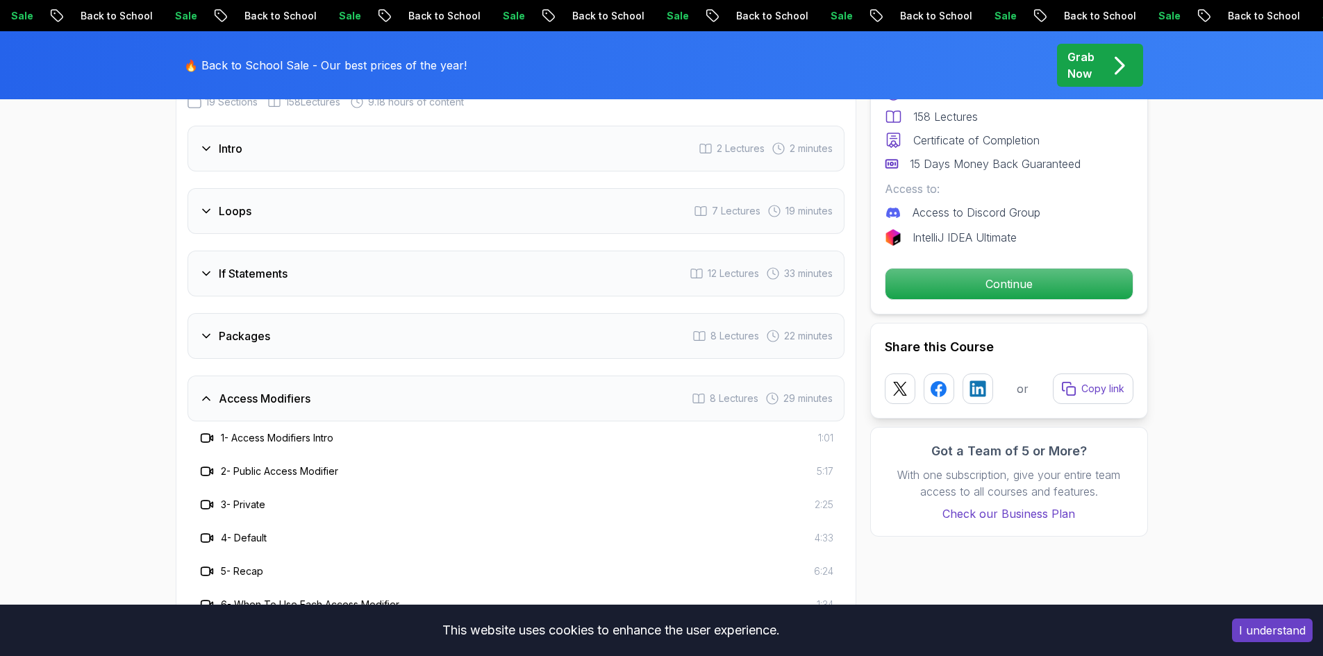
click at [205, 392] on icon at bounding box center [206, 399] width 14 height 14
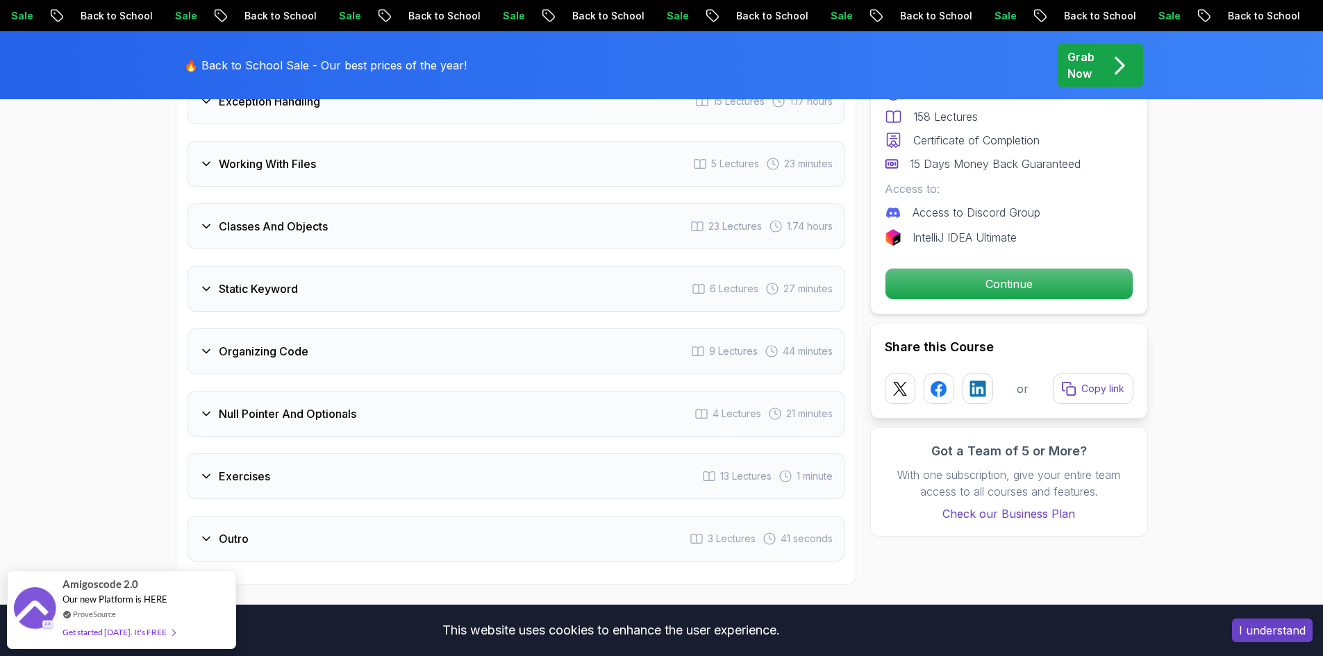
scroll to position [2652, 0]
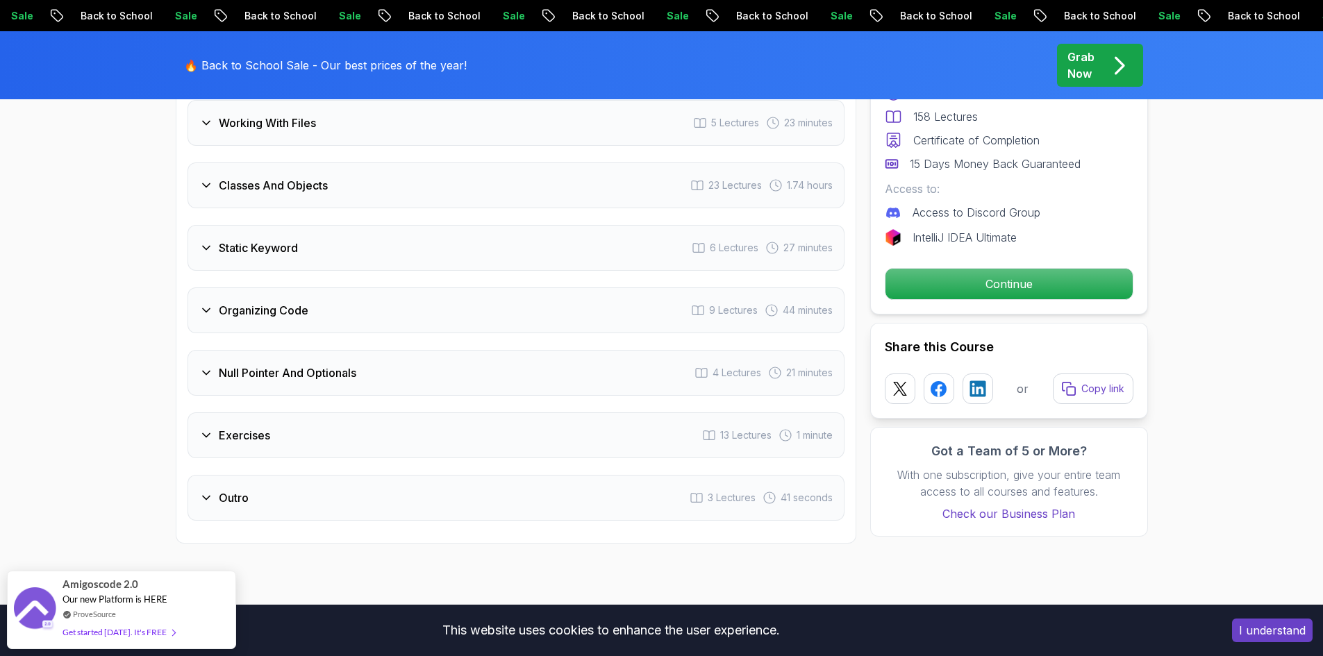
click at [216, 302] on div "Organizing Code" at bounding box center [253, 310] width 109 height 17
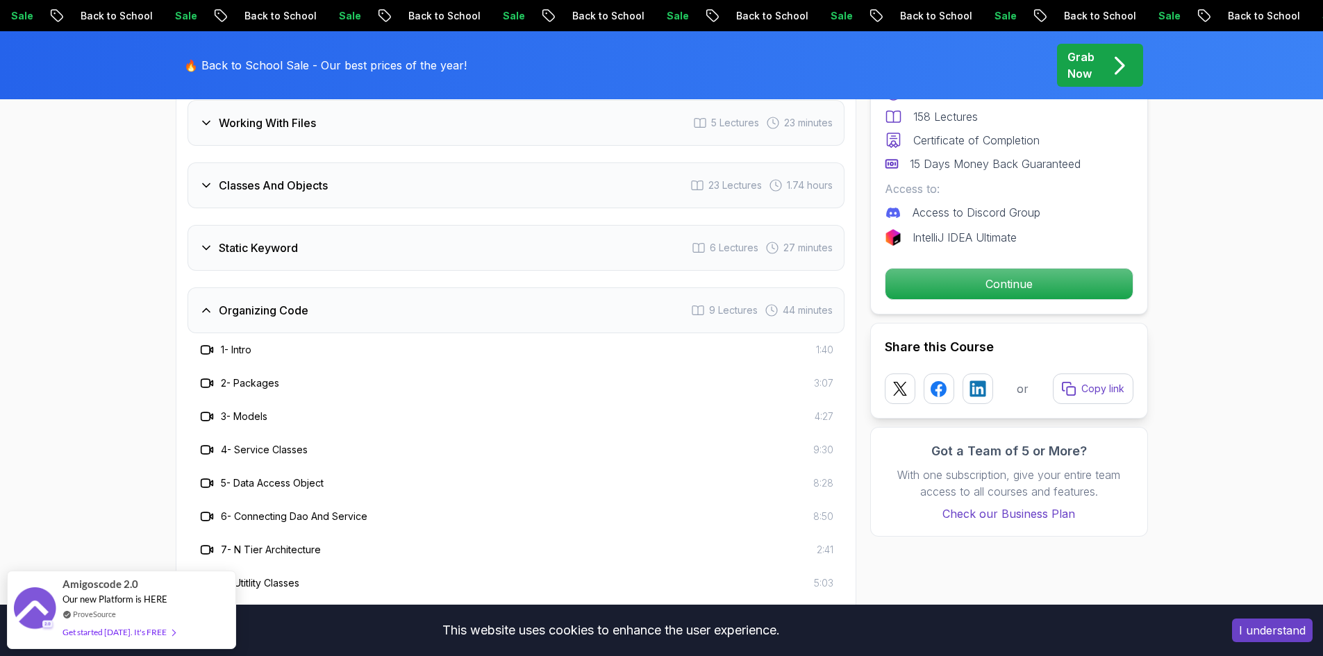
click at [207, 303] on icon at bounding box center [206, 310] width 14 height 14
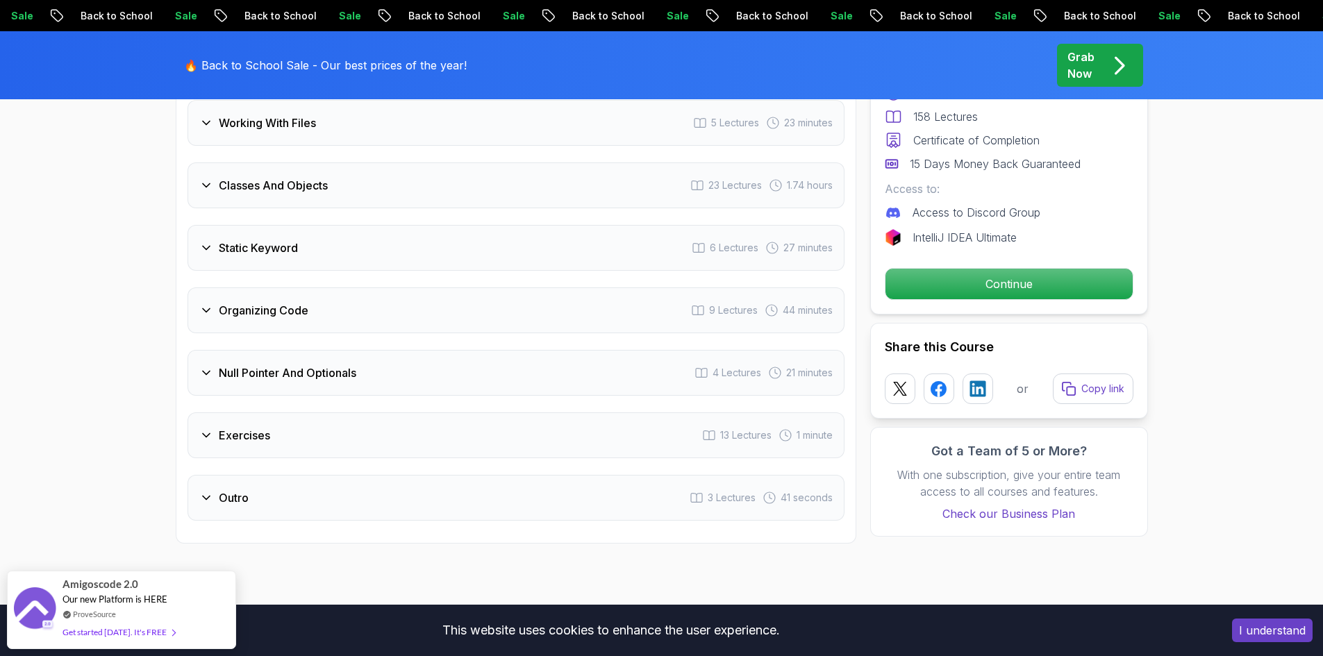
click at [201, 366] on icon at bounding box center [206, 373] width 14 height 14
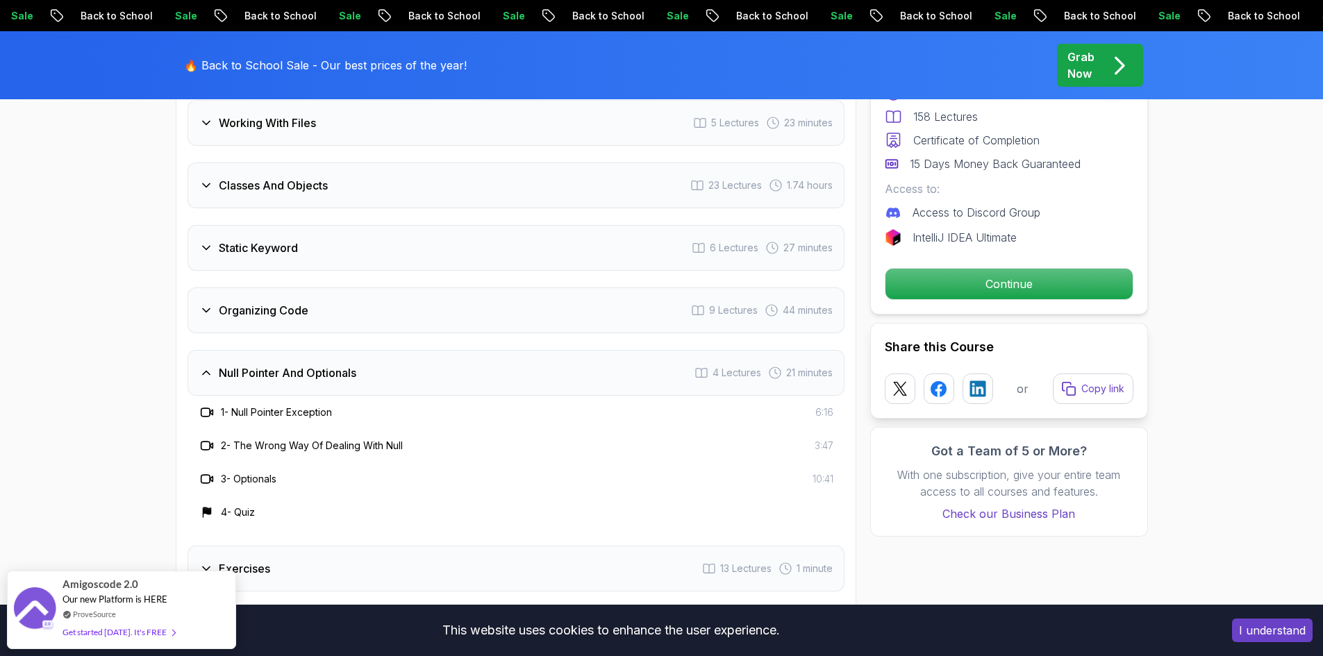
click at [201, 366] on icon at bounding box center [206, 373] width 14 height 14
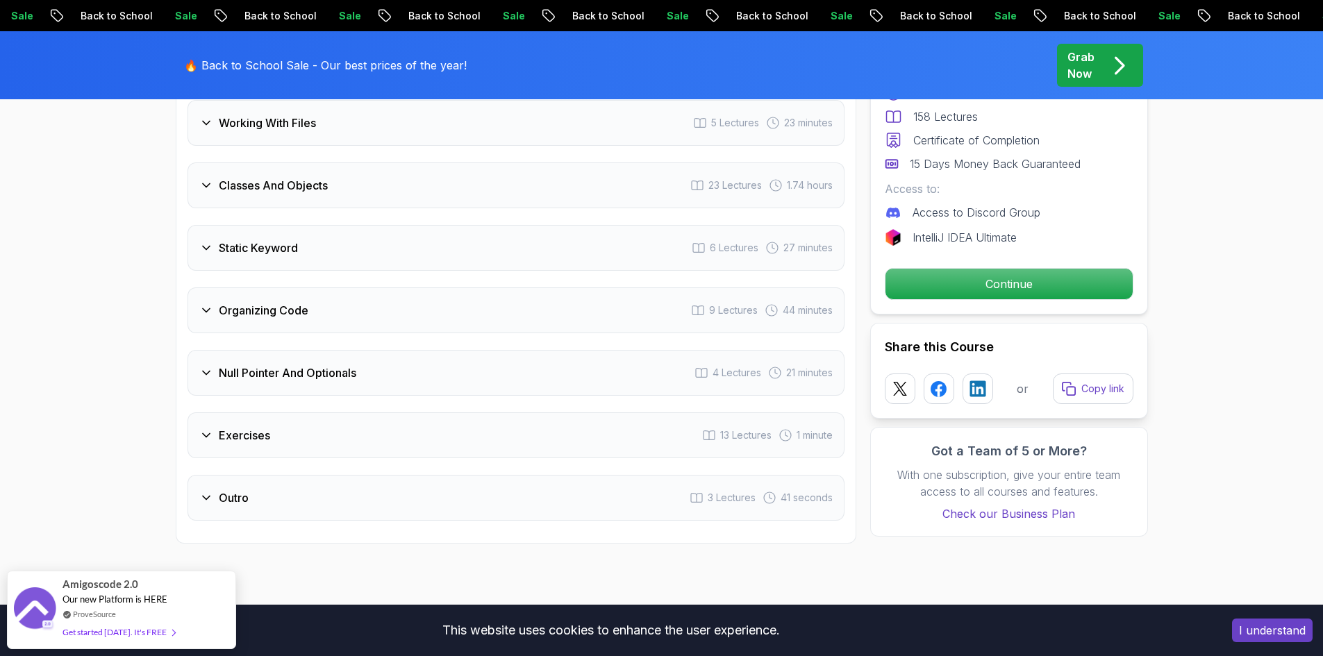
click at [206, 433] on icon at bounding box center [206, 434] width 7 height 3
click at [210, 429] on icon at bounding box center [206, 436] width 14 height 14
click at [203, 491] on icon at bounding box center [206, 498] width 14 height 14
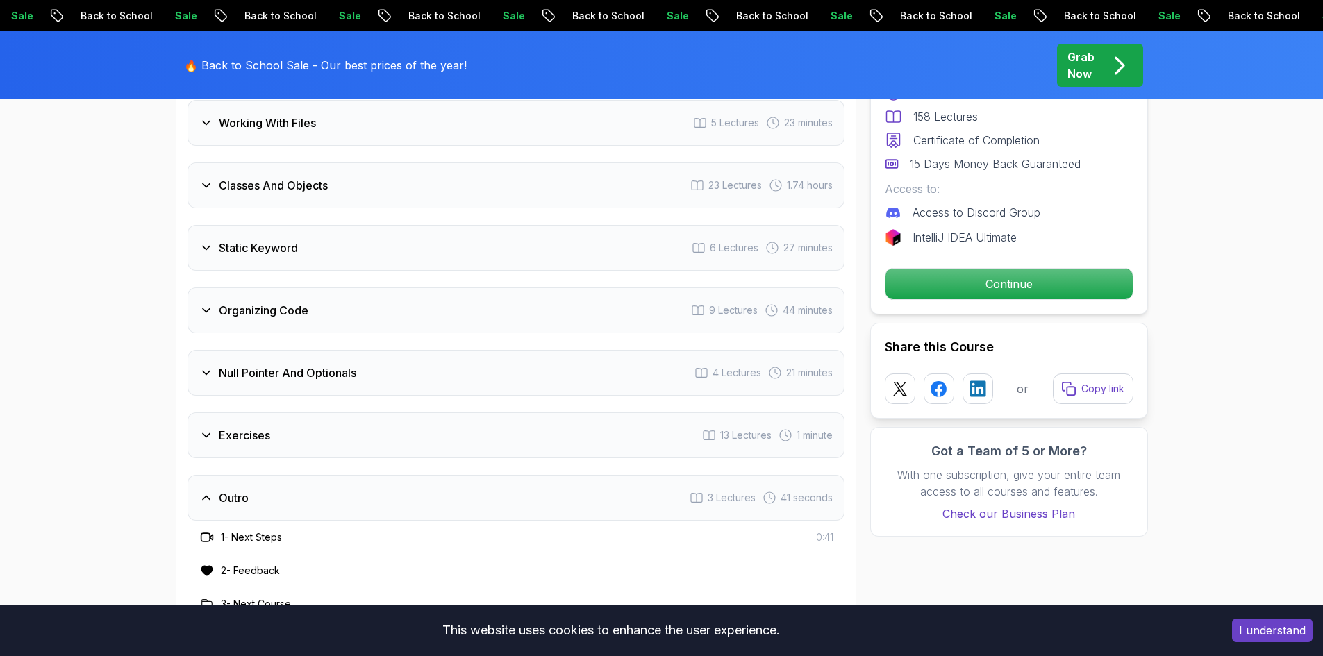
click at [203, 491] on icon at bounding box center [206, 498] width 14 height 14
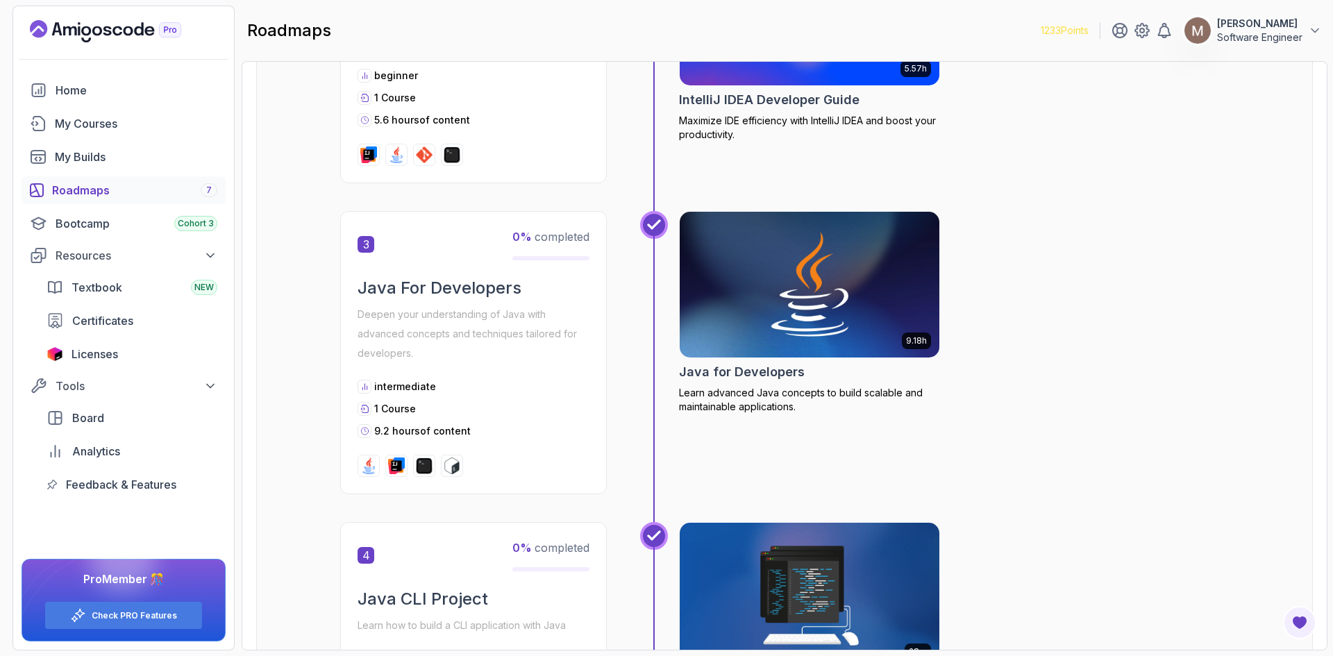
scroll to position [764, 0]
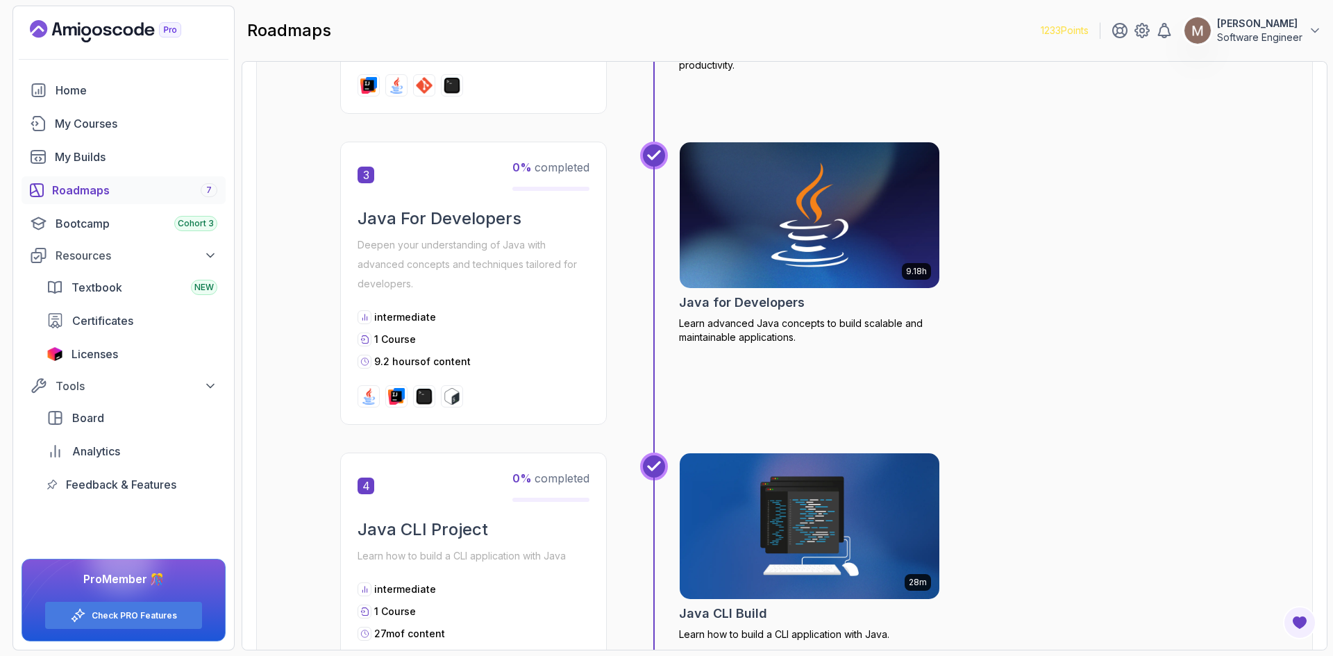
click at [1326, 398] on div "Roadmaps Core Java (Java Master Class) Explore the Full Roadmap Guide Getting S…" at bounding box center [785, 356] width 1086 height 590
click at [1327, 146] on div "Roadmaps Core Java (Java Master Class) Explore the Full Roadmap Guide Getting S…" at bounding box center [785, 356] width 1086 height 590
click at [1328, 134] on section "1233 Points [PERSON_NAME] T Software Engineer Home My Courses My Builds Roadmap…" at bounding box center [666, 328] width 1333 height 656
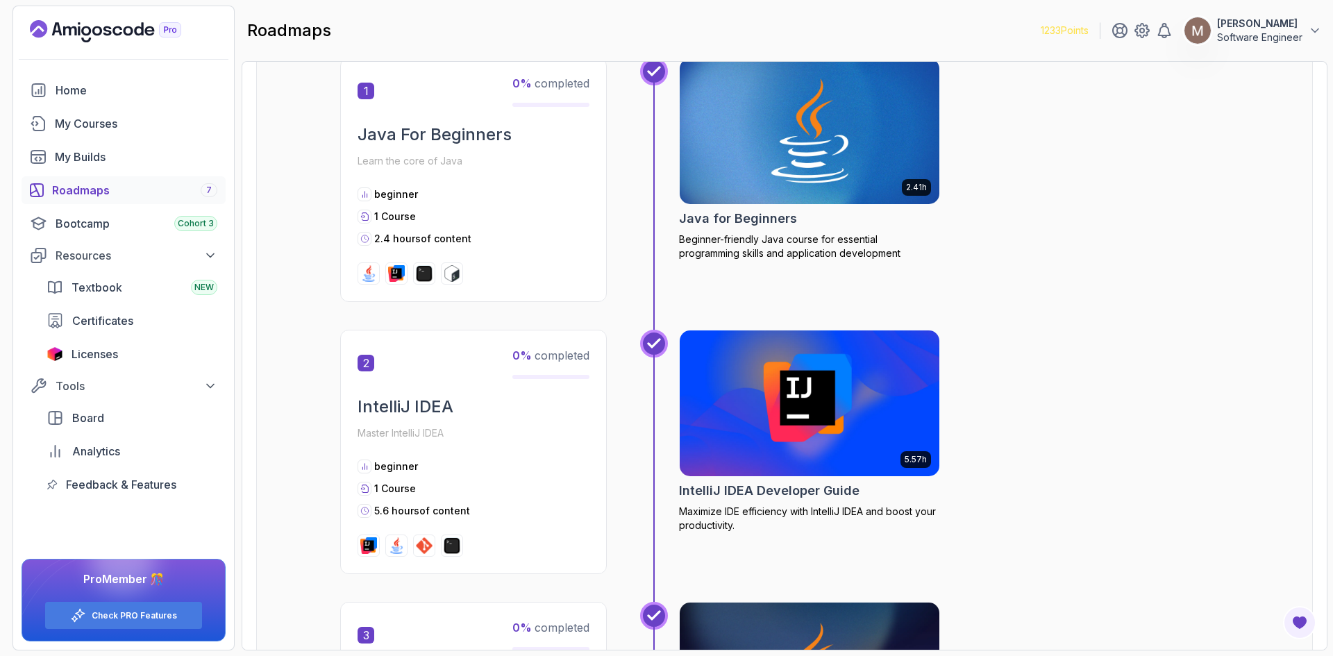
scroll to position [278, 0]
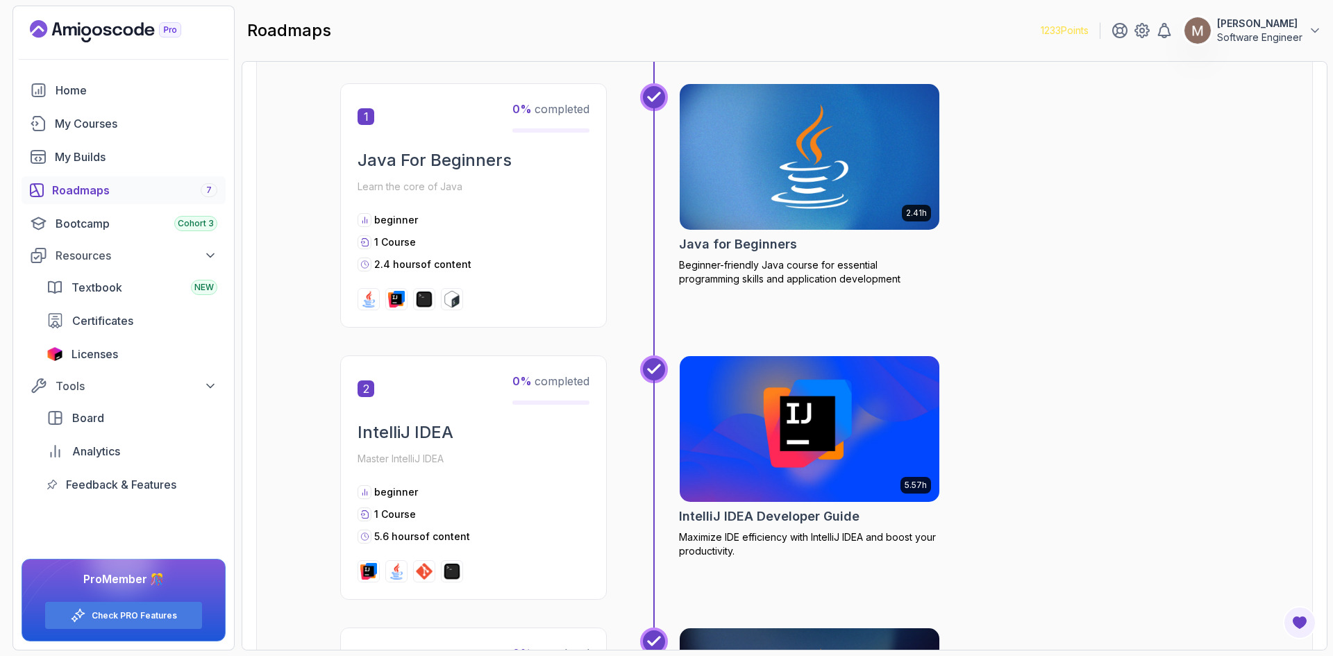
click at [92, 193] on div "Roadmaps 7" at bounding box center [134, 190] width 165 height 17
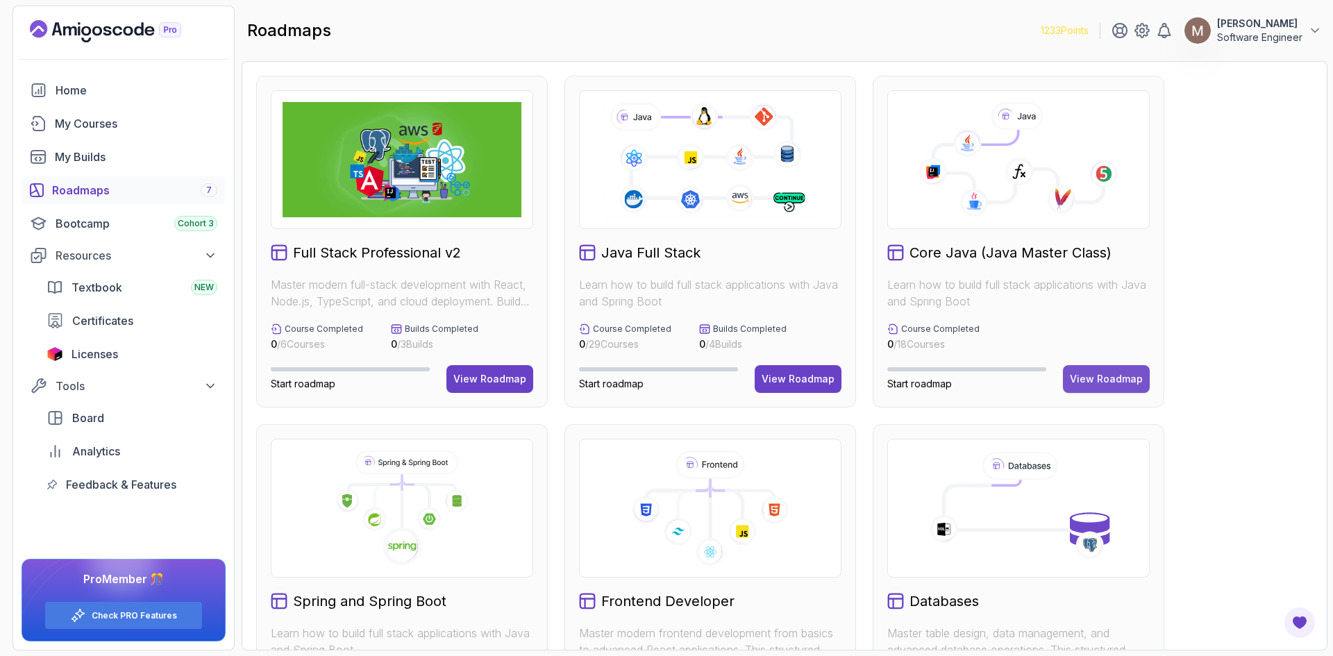
click at [1098, 376] on div "View Roadmap" at bounding box center [1106, 379] width 73 height 14
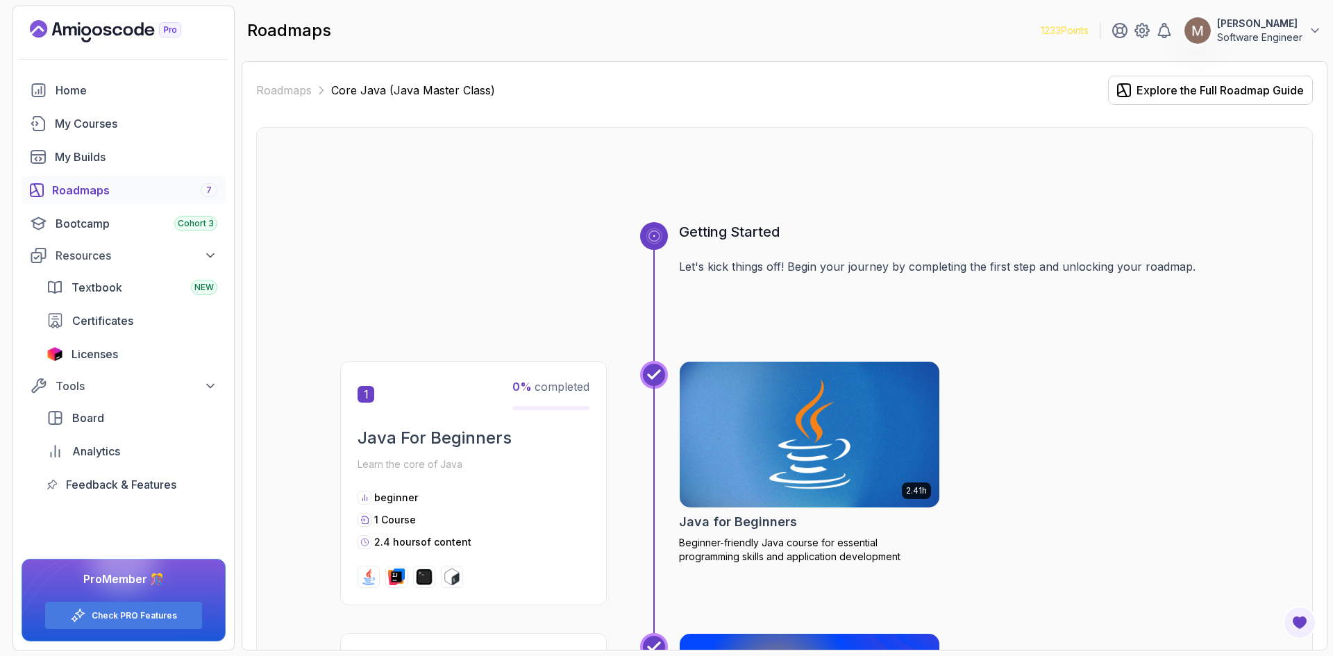
click at [757, 424] on img at bounding box center [810, 434] width 273 height 153
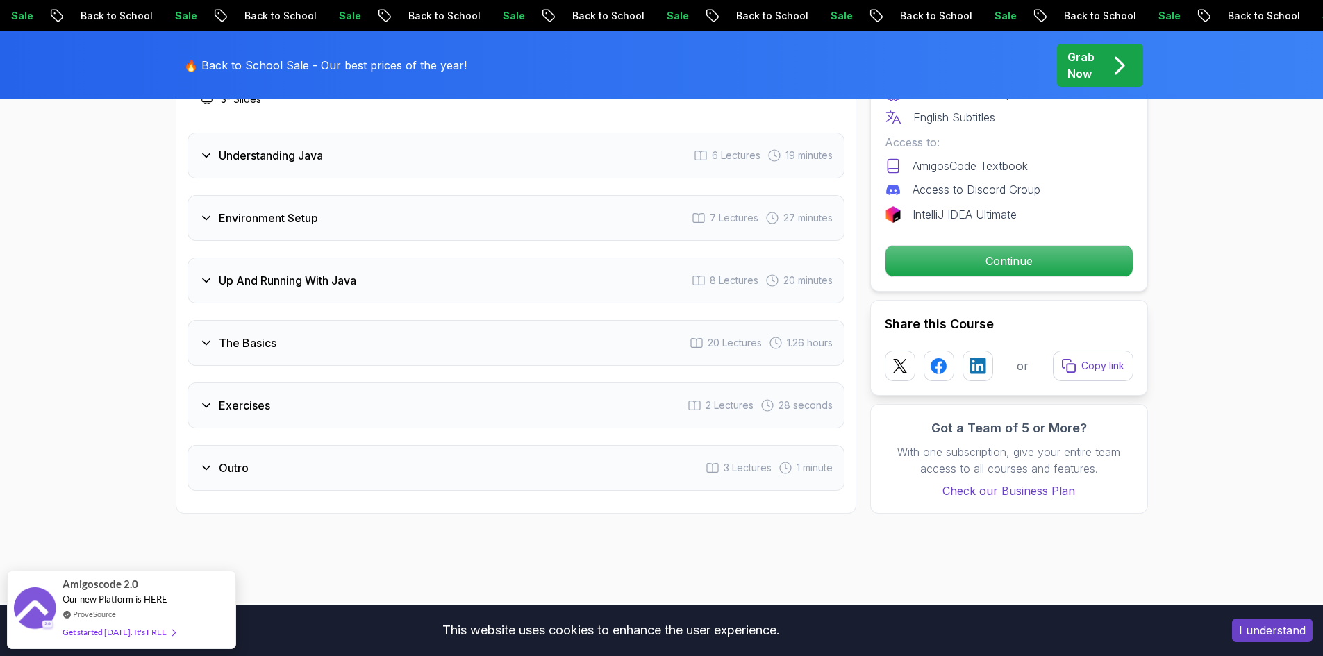
scroll to position [2229, 0]
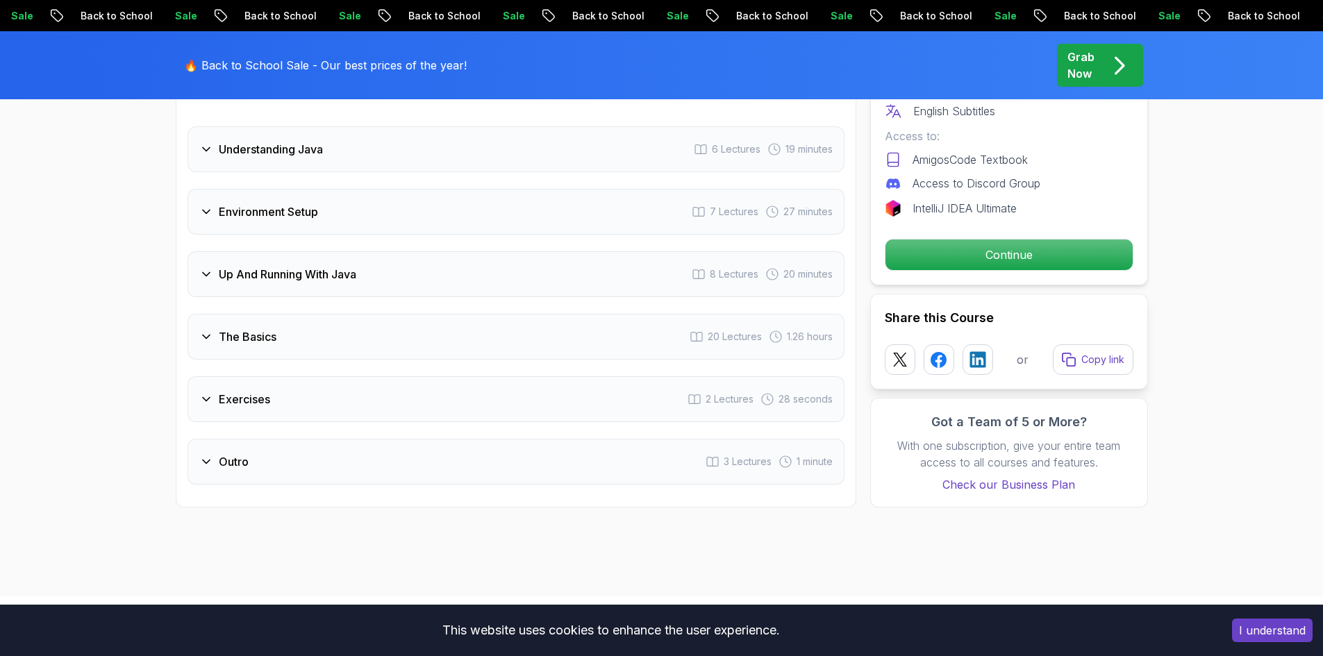
click at [215, 328] on div "The Basics" at bounding box center [237, 336] width 77 height 17
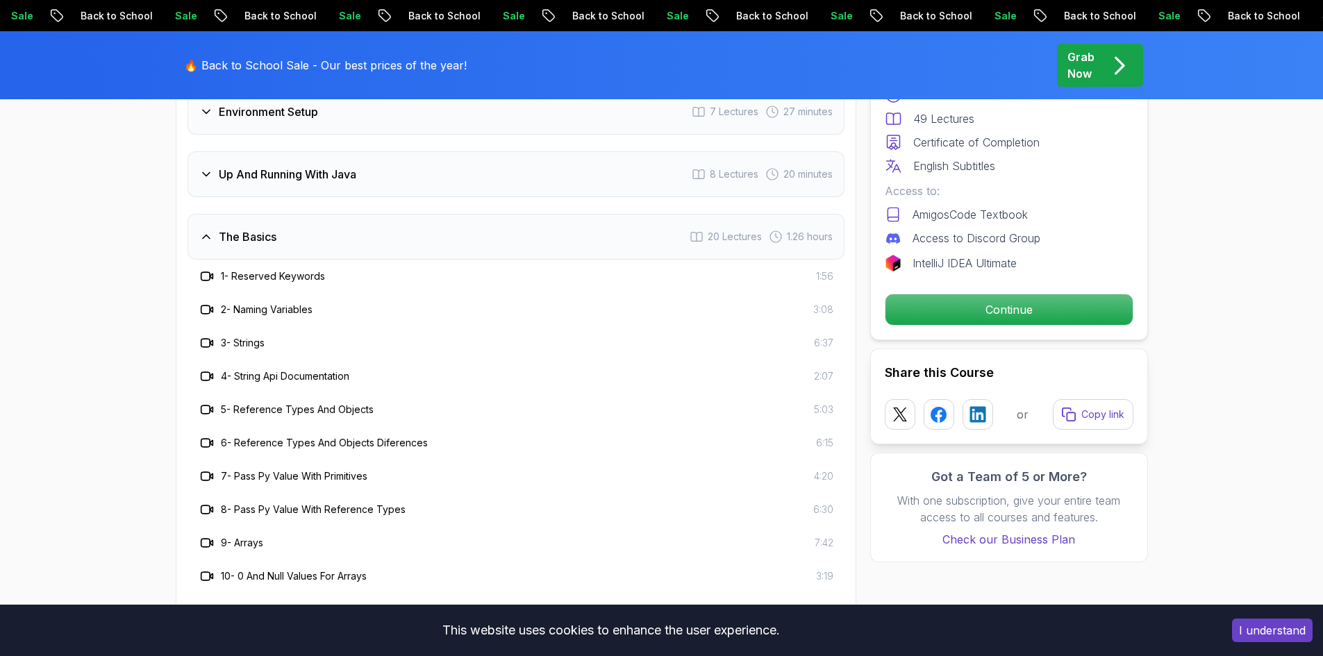
click at [203, 230] on icon at bounding box center [206, 237] width 14 height 14
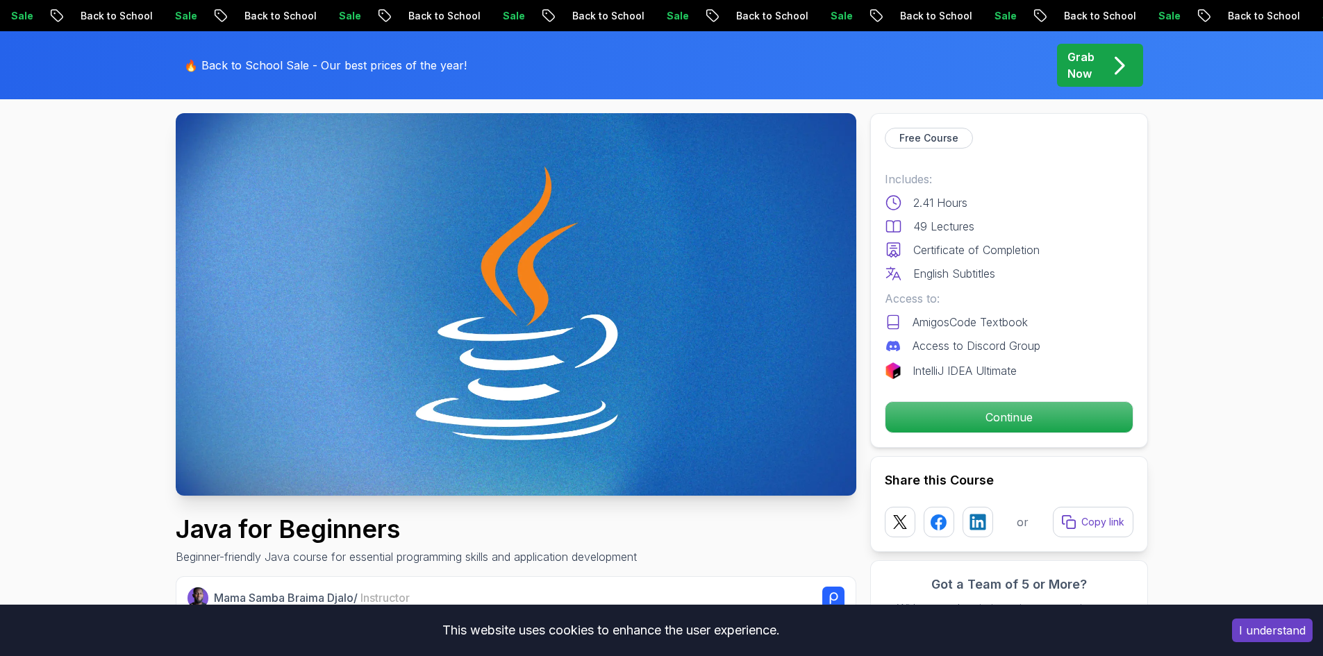
scroll to position [63, 0]
